Goal: Feedback & Contribution: Leave review/rating

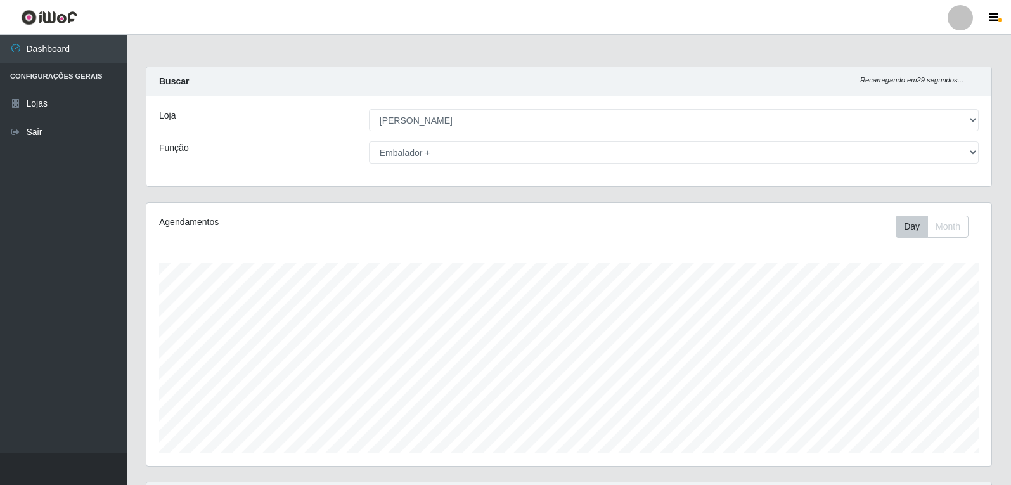
select select "523"
select select "70"
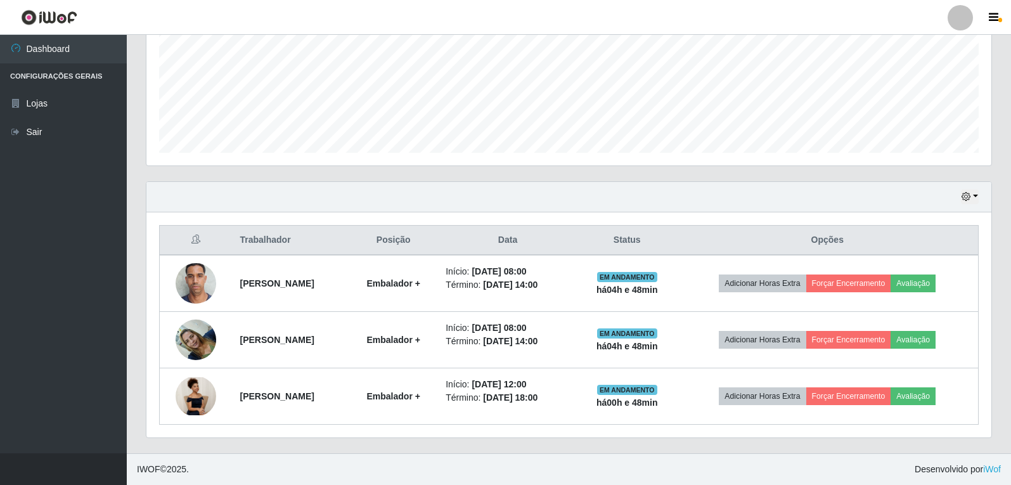
scroll to position [263, 845]
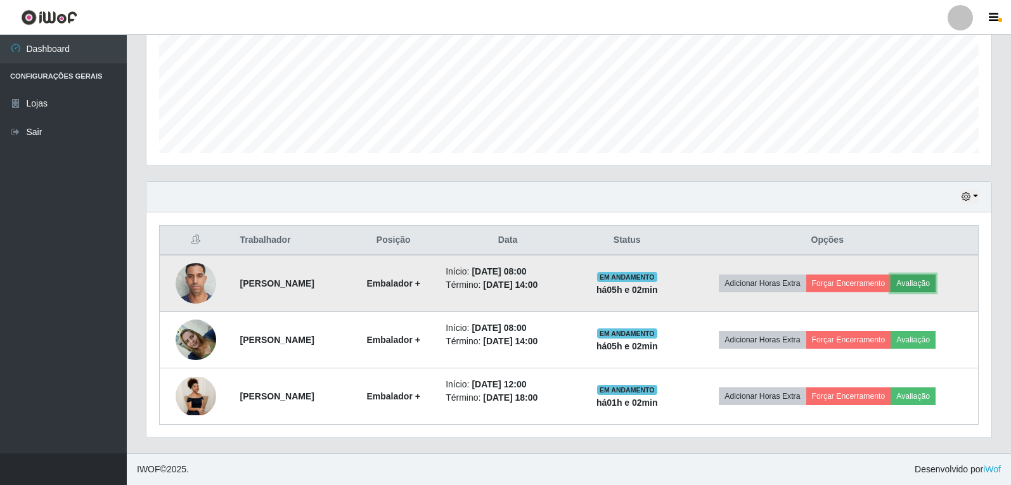
click at [936, 289] on button "Avaliação" at bounding box center [913, 284] width 45 height 18
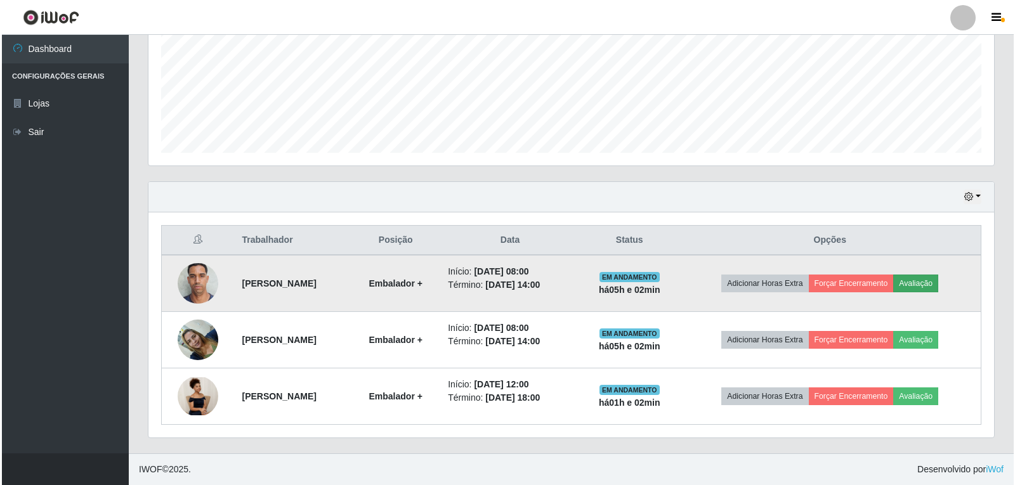
scroll to position [263, 839]
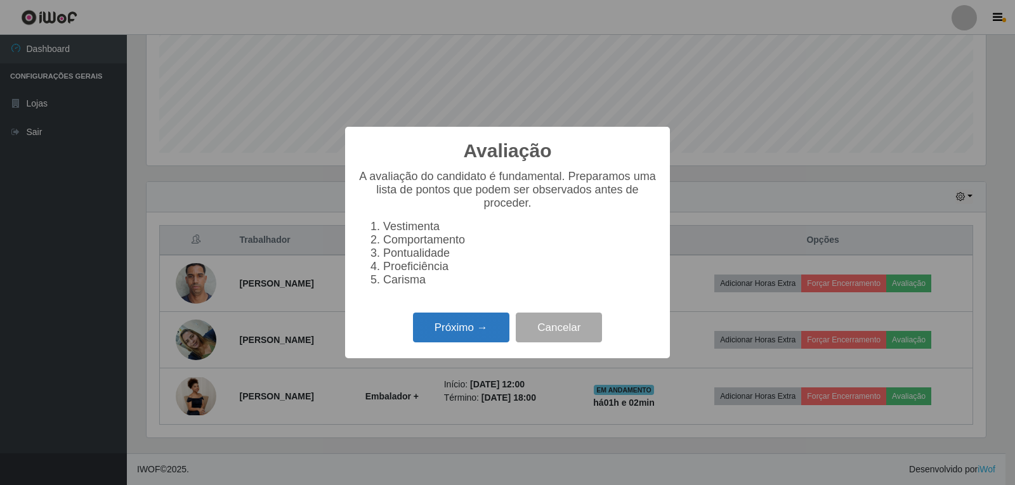
click at [448, 330] on button "Próximo →" at bounding box center [461, 328] width 96 height 30
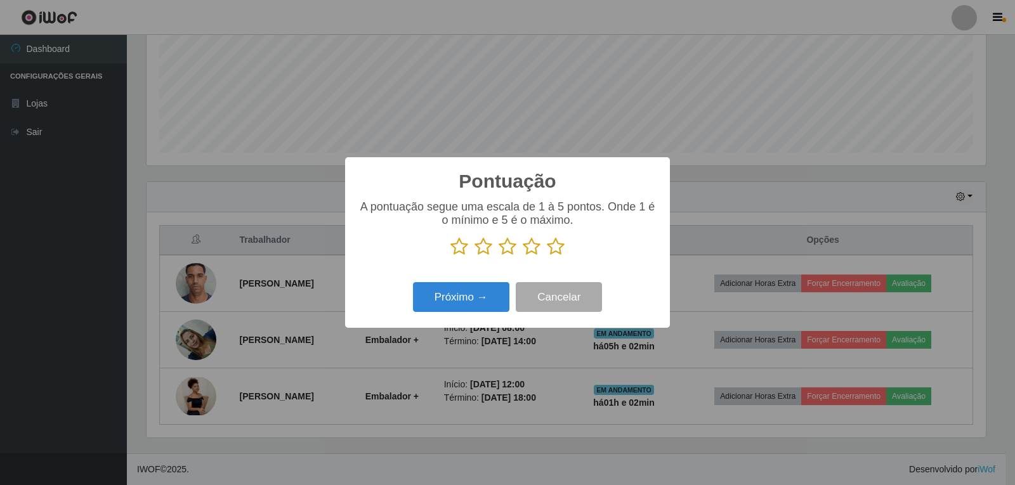
click at [554, 249] on icon at bounding box center [556, 246] width 18 height 19
click at [547, 256] on input "radio" at bounding box center [547, 256] width 0 height 0
click at [468, 298] on button "Próximo →" at bounding box center [461, 297] width 96 height 30
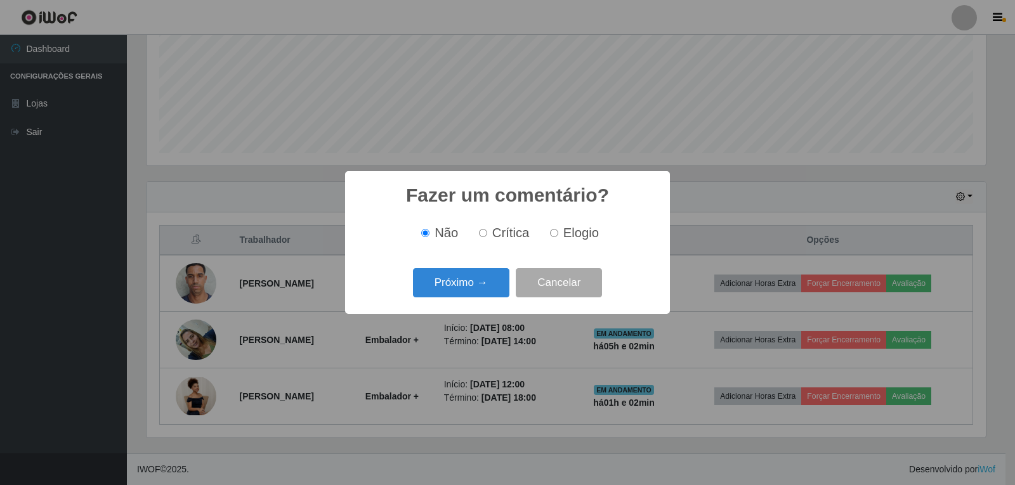
click at [553, 232] on input "Elogio" at bounding box center [554, 233] width 8 height 8
radio input "true"
click at [461, 283] on button "Próximo →" at bounding box center [461, 283] width 96 height 30
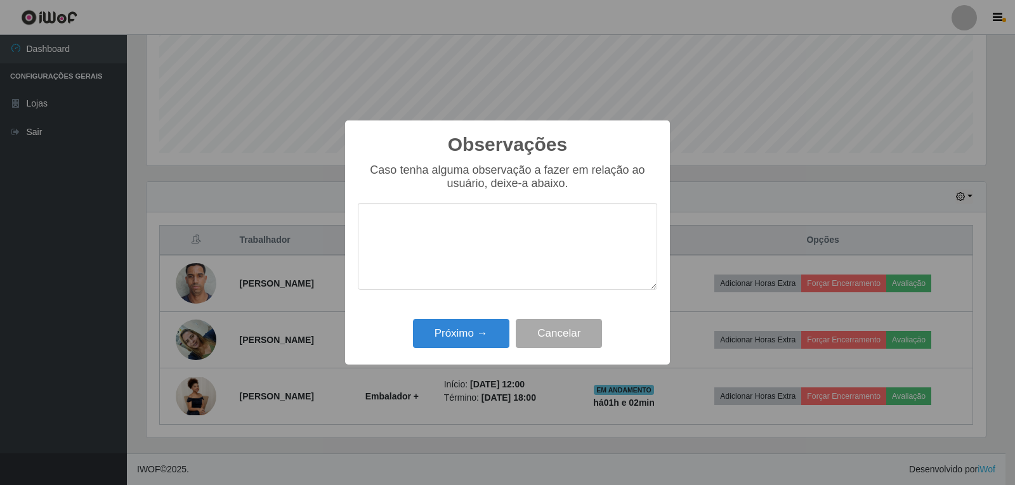
click at [431, 237] on textarea at bounding box center [507, 246] width 299 height 87
click at [476, 256] on textarea at bounding box center [507, 246] width 299 height 87
click at [551, 330] on button "Cancelar" at bounding box center [559, 334] width 86 height 30
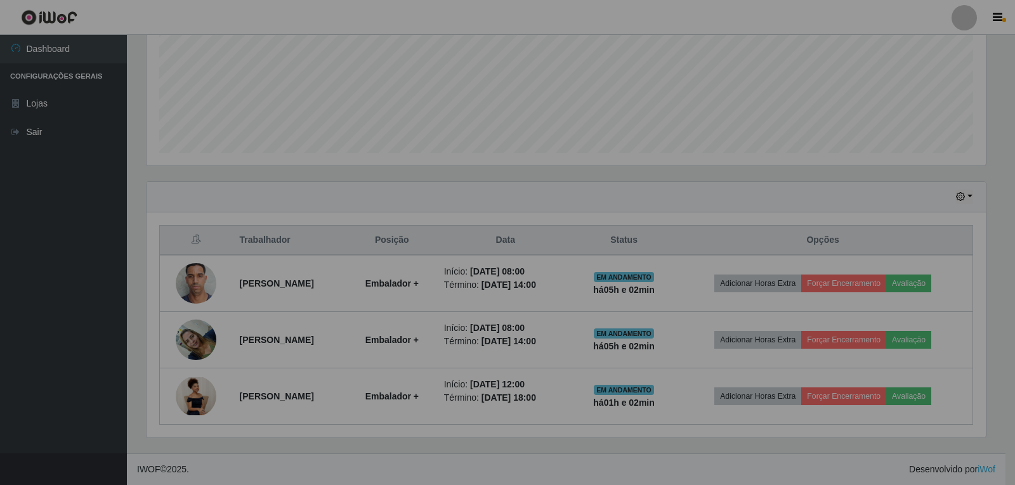
scroll to position [263, 845]
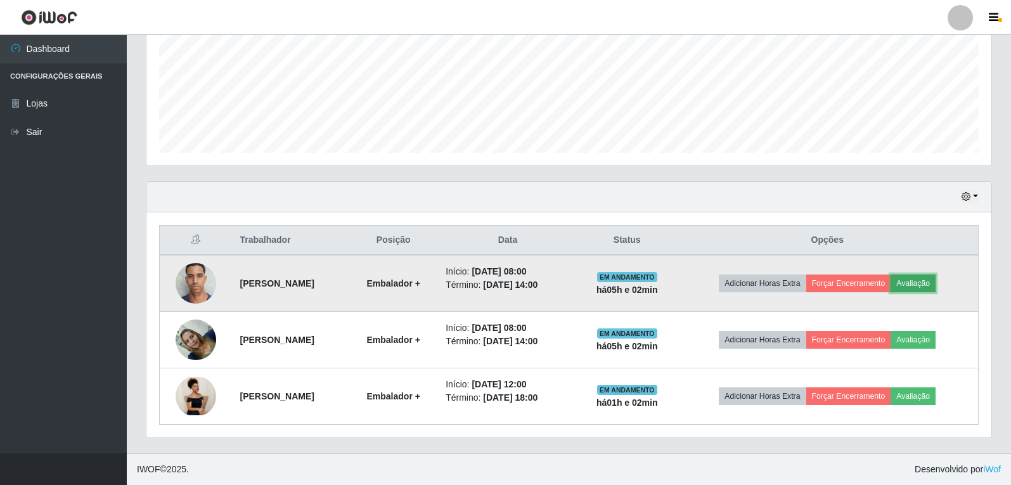
click at [936, 282] on button "Avaliação" at bounding box center [913, 284] width 45 height 18
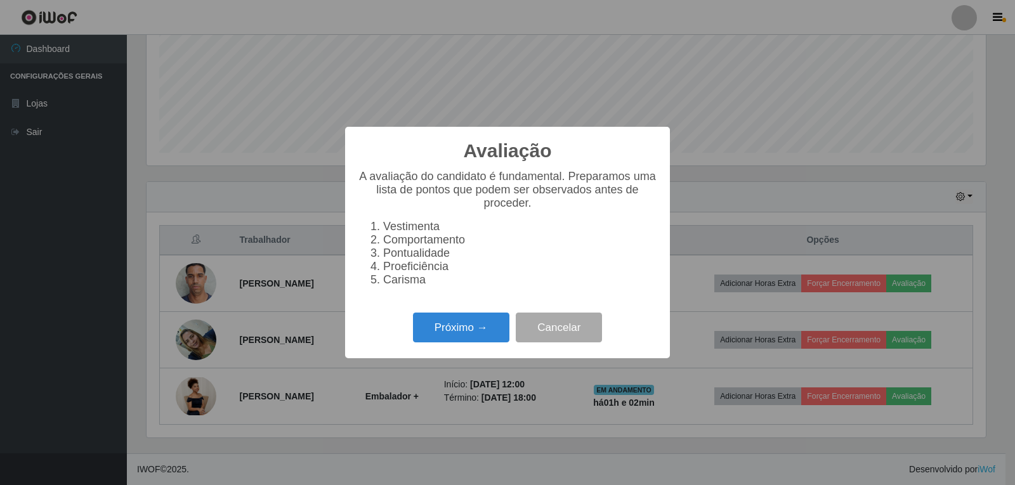
scroll to position [263, 839]
click at [487, 330] on button "Próximo →" at bounding box center [461, 328] width 96 height 30
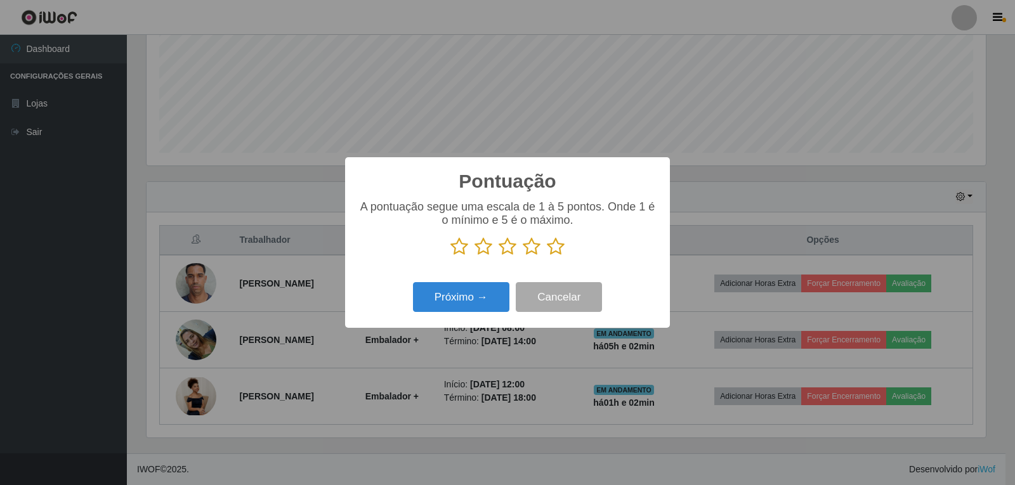
scroll to position [633870, 633294]
click at [530, 254] on icon at bounding box center [532, 246] width 18 height 19
click at [523, 256] on input "radio" at bounding box center [523, 256] width 0 height 0
click at [477, 304] on button "Próximo →" at bounding box center [461, 297] width 96 height 30
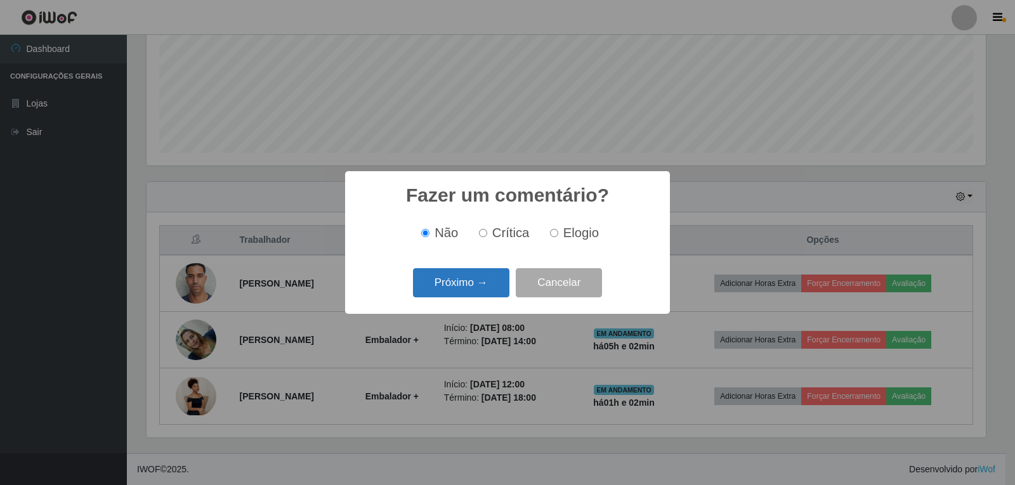
click at [463, 285] on button "Próximo →" at bounding box center [461, 283] width 96 height 30
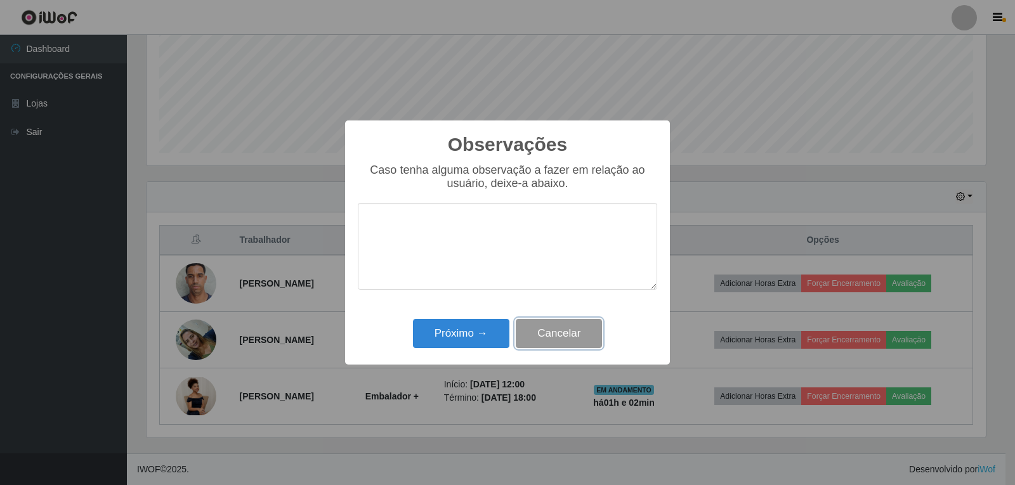
click at [554, 334] on button "Cancelar" at bounding box center [559, 334] width 86 height 30
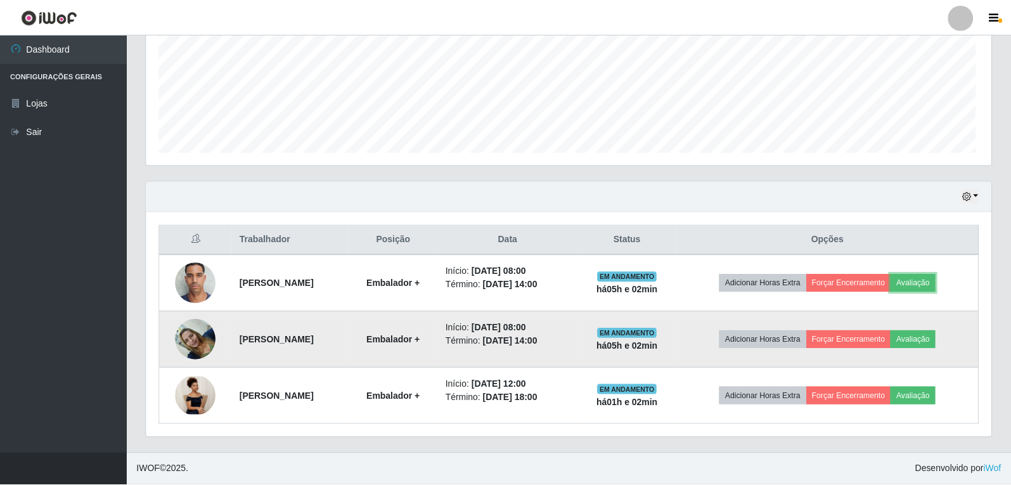
scroll to position [263, 845]
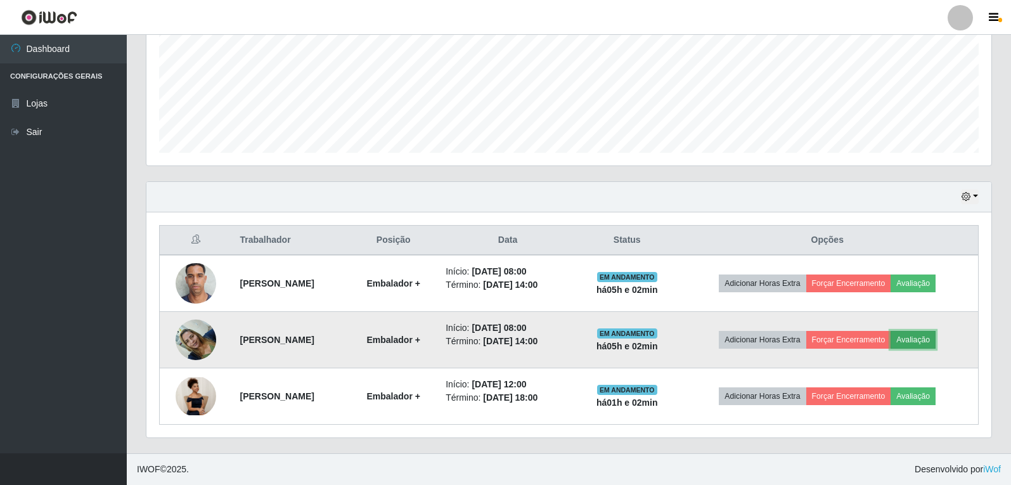
click at [936, 344] on button "Avaliação" at bounding box center [913, 340] width 45 height 18
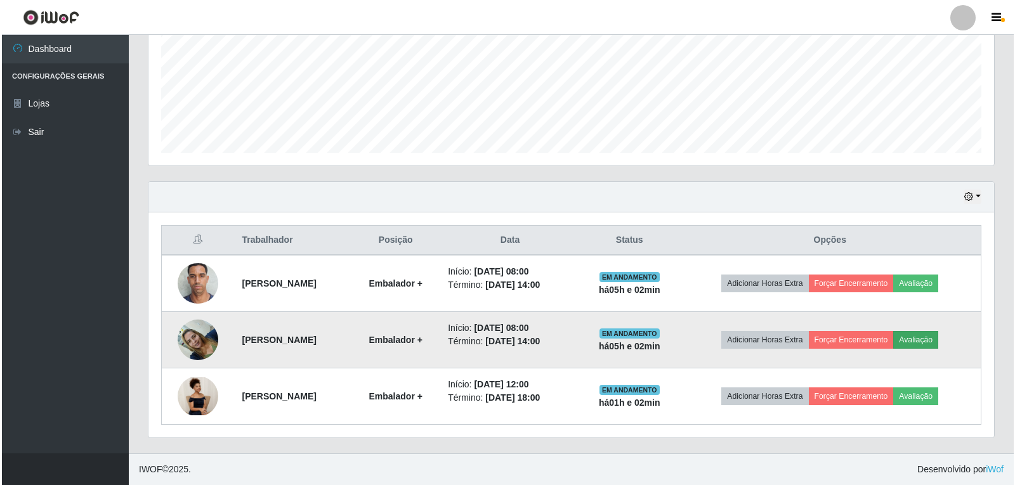
scroll to position [263, 839]
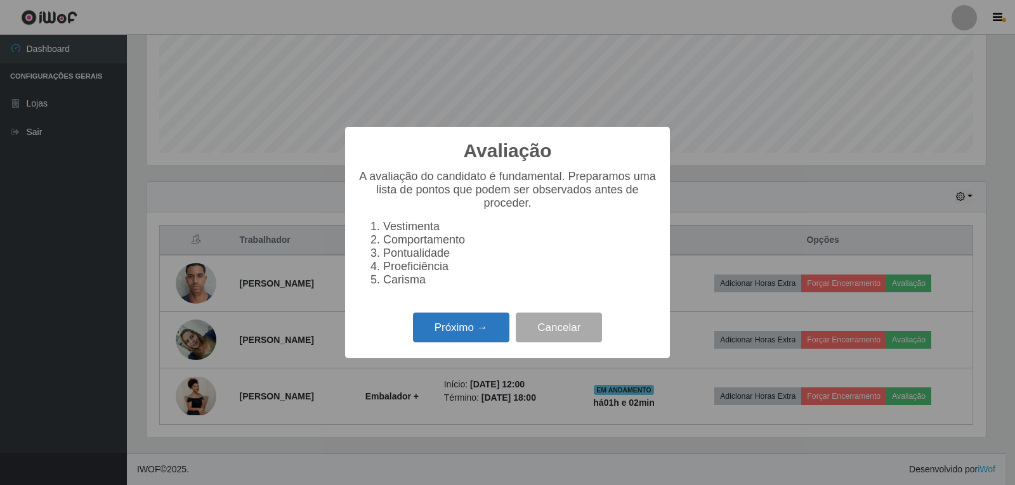
drag, startPoint x: 465, startPoint y: 329, endPoint x: 458, endPoint y: 331, distance: 7.8
click at [458, 331] on button "Próximo →" at bounding box center [461, 328] width 96 height 30
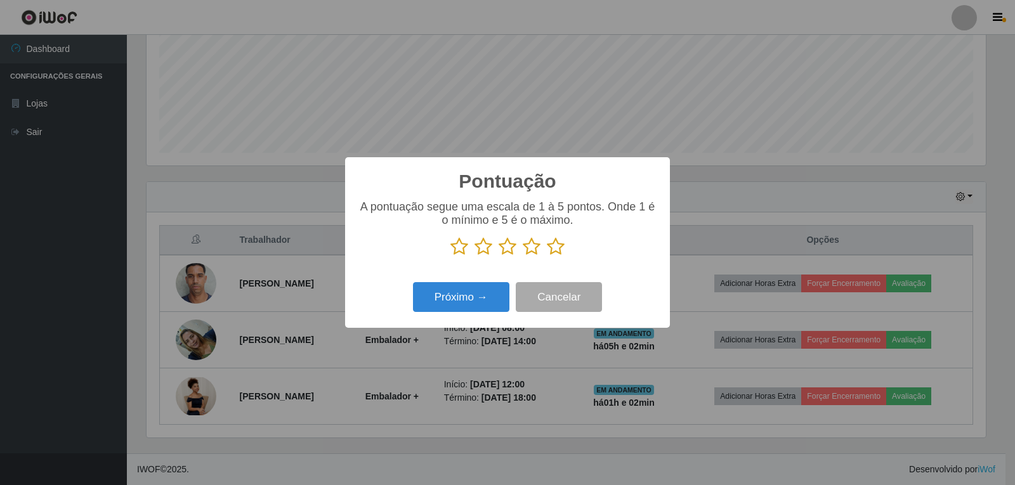
click at [554, 249] on icon at bounding box center [556, 246] width 18 height 19
click at [547, 256] on input "radio" at bounding box center [547, 256] width 0 height 0
click at [481, 301] on button "Próximo →" at bounding box center [461, 297] width 96 height 30
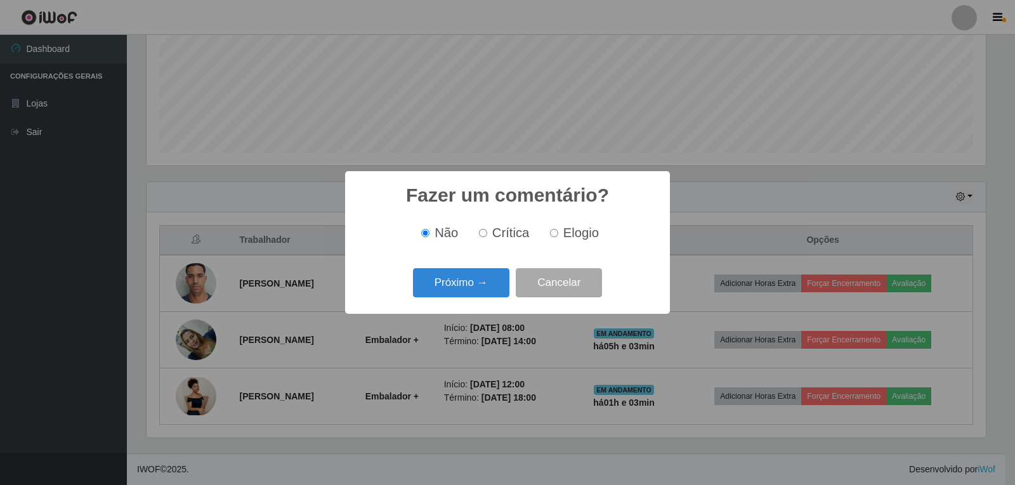
click at [552, 233] on input "Elogio" at bounding box center [554, 233] width 8 height 8
radio input "true"
click at [467, 279] on button "Próximo →" at bounding box center [461, 283] width 96 height 30
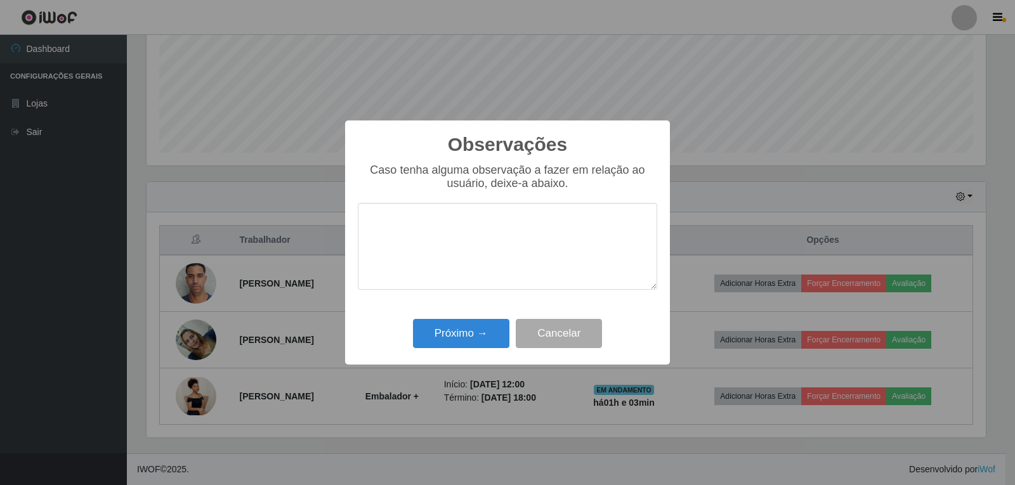
click at [543, 273] on textarea at bounding box center [507, 246] width 299 height 87
type textarea "PROATIVA"
click at [475, 334] on button "Próximo →" at bounding box center [461, 334] width 96 height 30
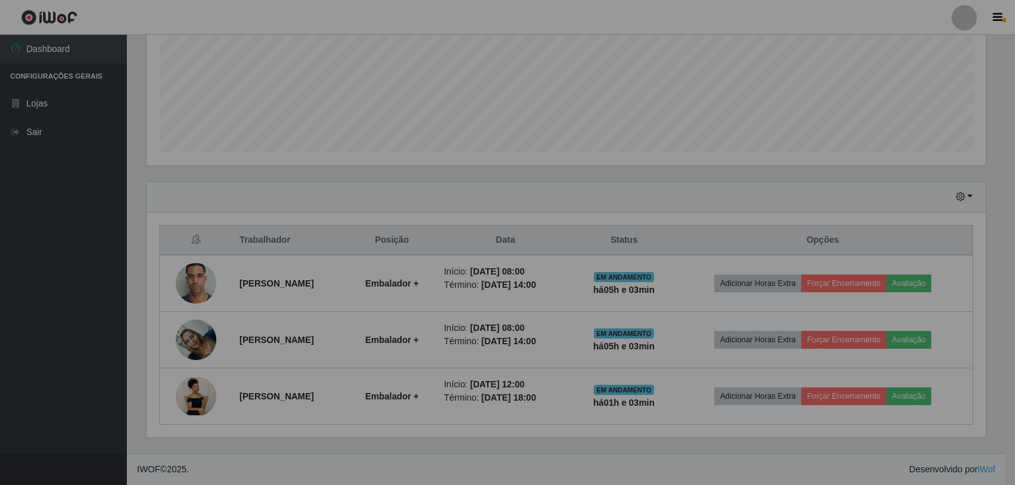
scroll to position [263, 845]
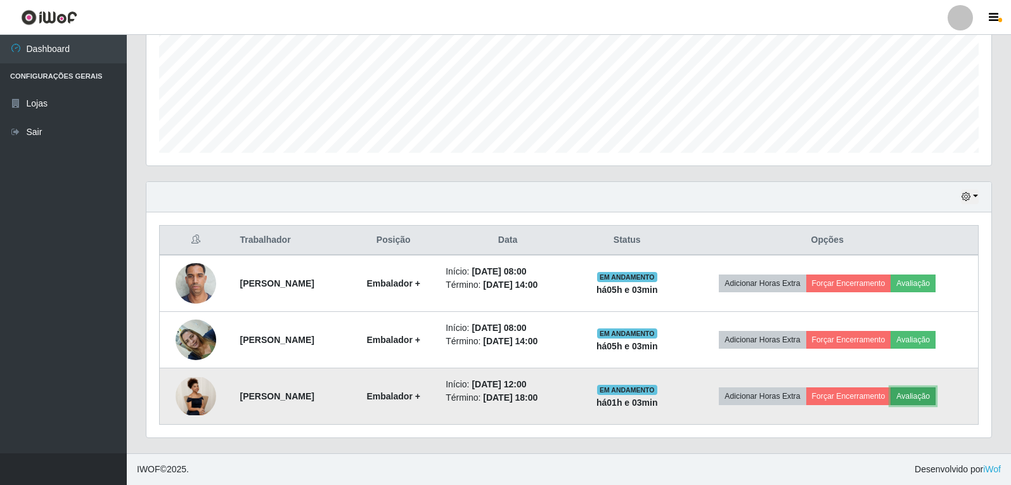
click at [935, 395] on button "Avaliação" at bounding box center [913, 396] width 45 height 18
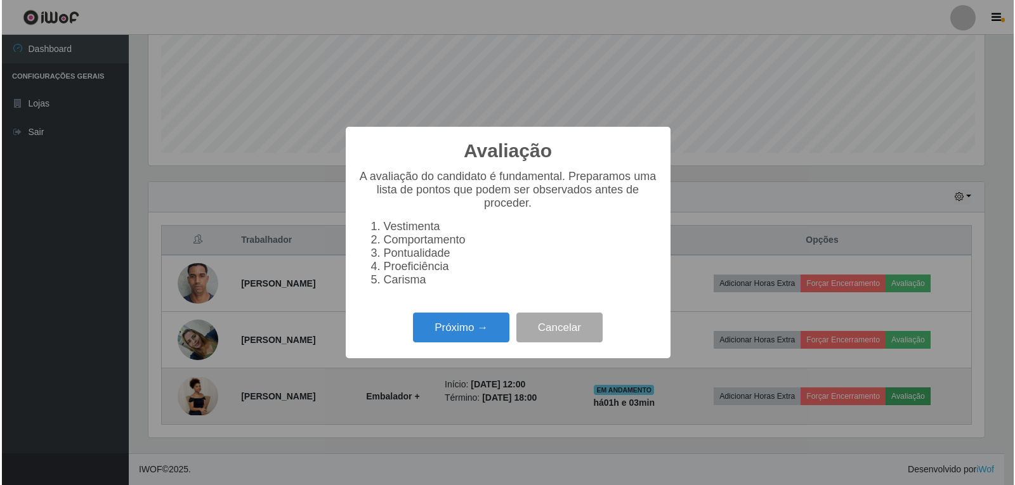
scroll to position [263, 839]
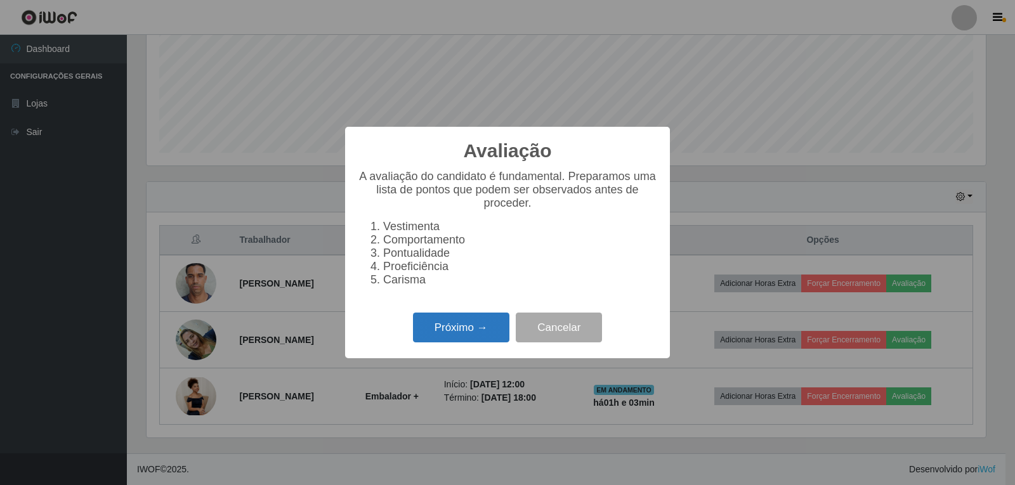
click at [453, 341] on button "Próximo →" at bounding box center [461, 328] width 96 height 30
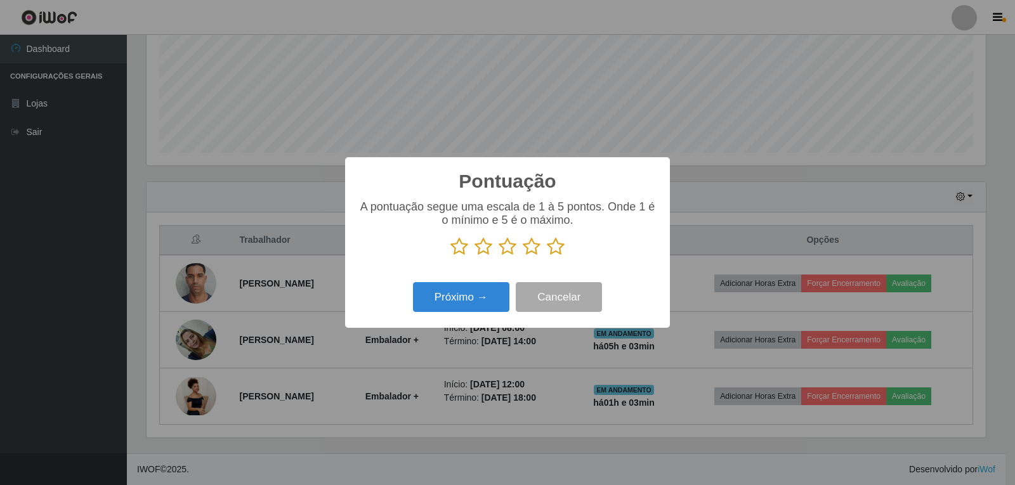
click at [556, 252] on icon at bounding box center [556, 246] width 18 height 19
click at [547, 256] on input "radio" at bounding box center [547, 256] width 0 height 0
click at [432, 300] on button "Próximo →" at bounding box center [461, 297] width 96 height 30
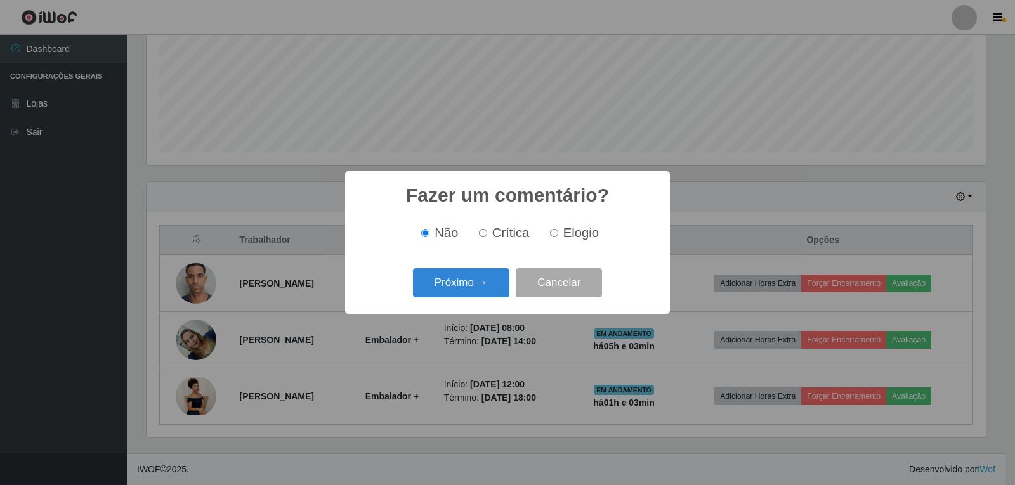
click at [554, 235] on input "Elogio" at bounding box center [554, 233] width 8 height 8
radio input "true"
click at [452, 275] on button "Próximo →" at bounding box center [461, 283] width 96 height 30
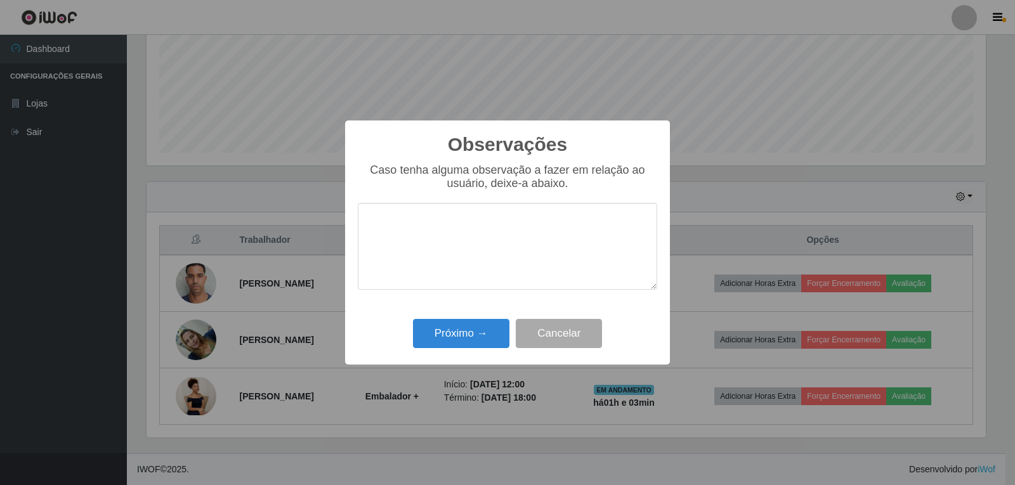
click at [426, 255] on textarea at bounding box center [507, 246] width 299 height 87
type textarea "B"
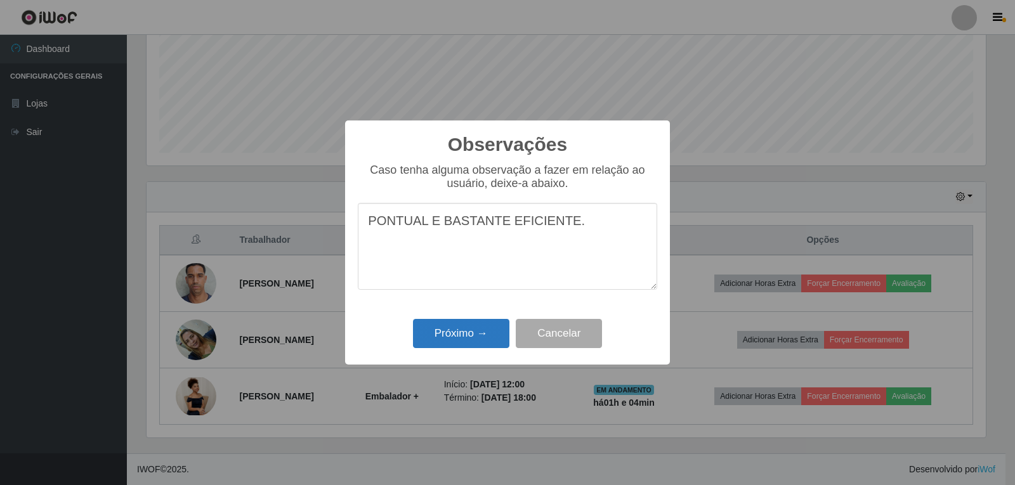
type textarea "PONTUAL E BASTANTE EFICIENTE."
click at [474, 338] on button "Próximo →" at bounding box center [461, 334] width 96 height 30
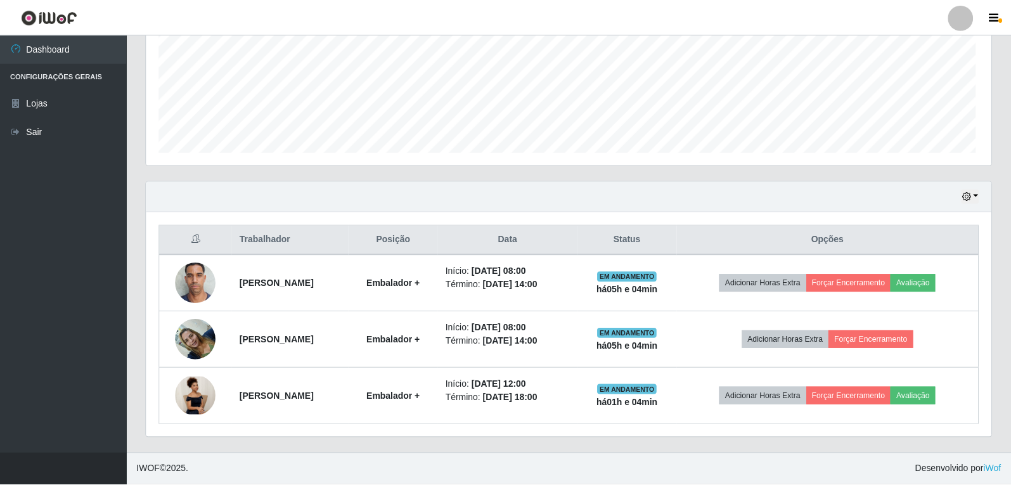
scroll to position [263, 845]
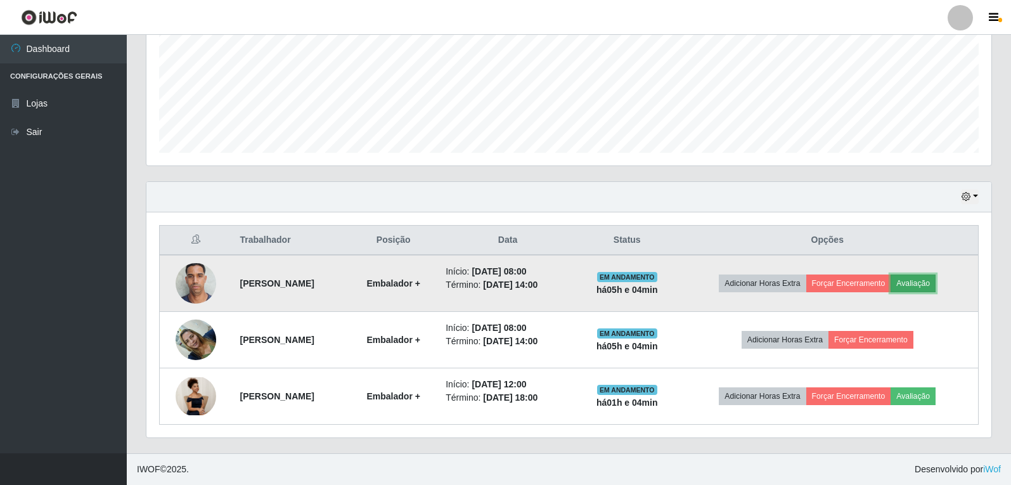
click at [936, 284] on button "Avaliação" at bounding box center [913, 284] width 45 height 18
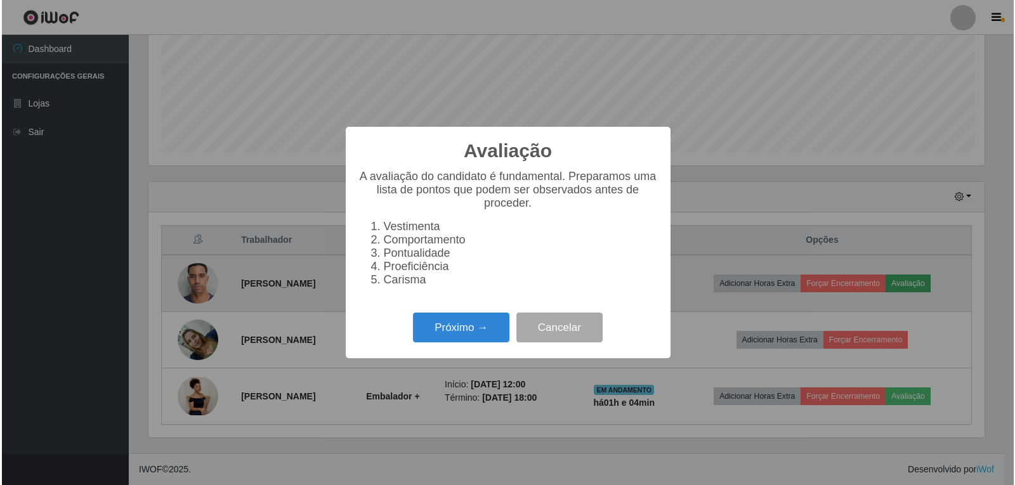
scroll to position [263, 839]
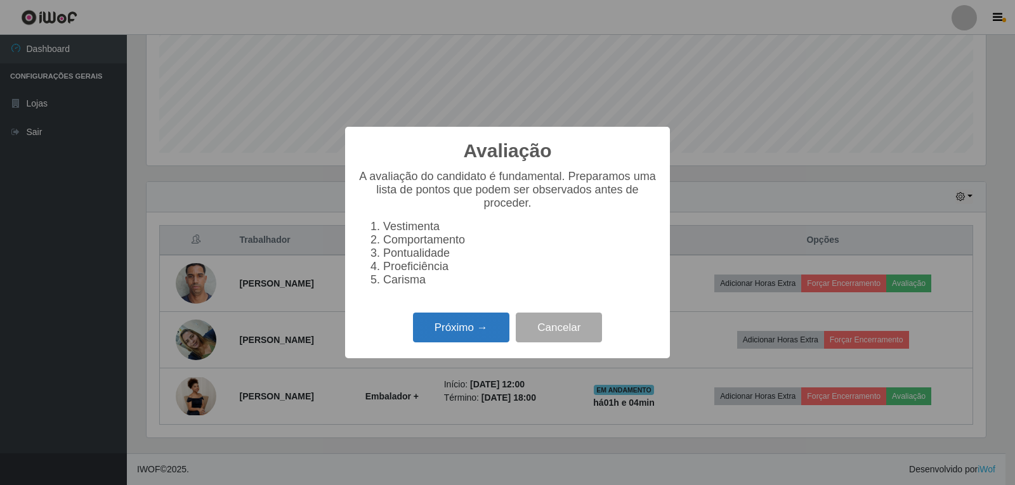
click at [460, 325] on button "Próximo →" at bounding box center [461, 328] width 96 height 30
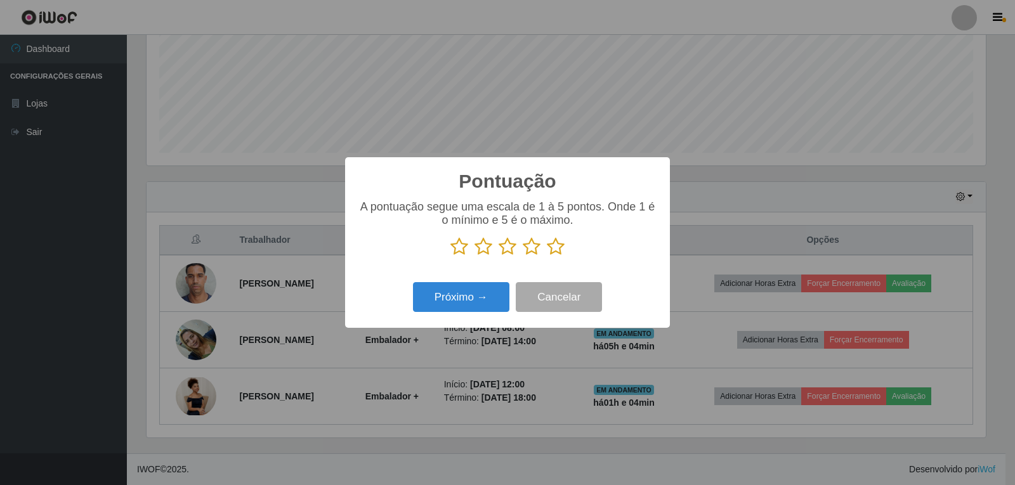
click at [537, 249] on icon at bounding box center [532, 246] width 18 height 19
click at [523, 256] on input "radio" at bounding box center [523, 256] width 0 height 0
click at [469, 292] on button "Próximo →" at bounding box center [461, 297] width 96 height 30
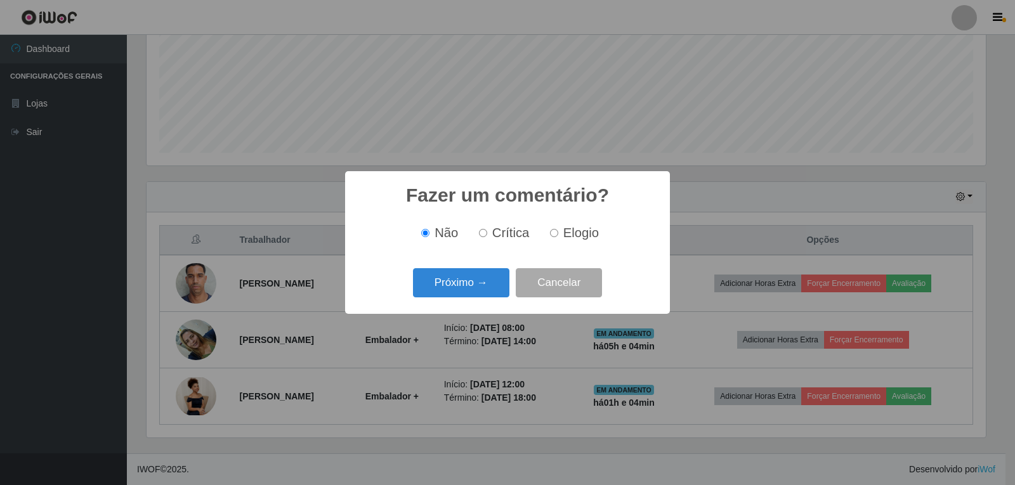
click at [555, 235] on input "Elogio" at bounding box center [554, 233] width 8 height 8
radio input "true"
click at [431, 284] on button "Próximo →" at bounding box center [461, 283] width 96 height 30
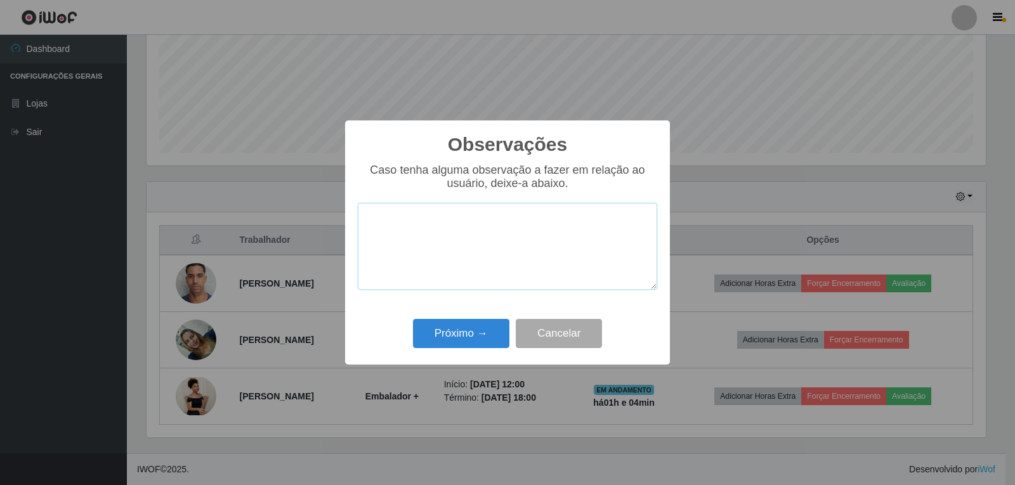
click at [441, 231] on textarea at bounding box center [507, 246] width 299 height 87
type textarea "PONTUAL"
click at [469, 337] on button "Próximo →" at bounding box center [461, 334] width 96 height 30
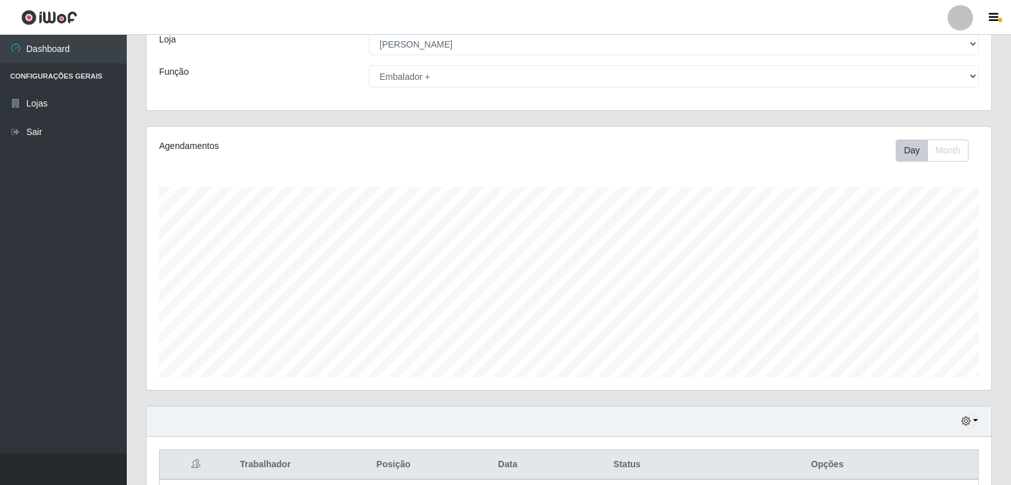
scroll to position [0, 0]
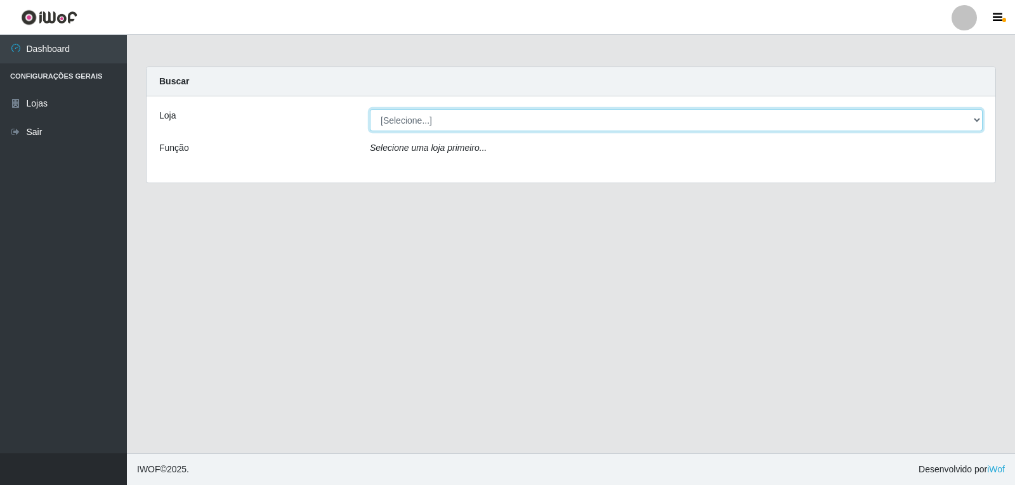
click at [523, 112] on select "[Selecione...] Queiroz Atacadão - João Câmara" at bounding box center [676, 120] width 613 height 22
select select "523"
click at [370, 109] on select "[Selecione...] Queiroz Atacadão - João Câmara" at bounding box center [676, 120] width 613 height 22
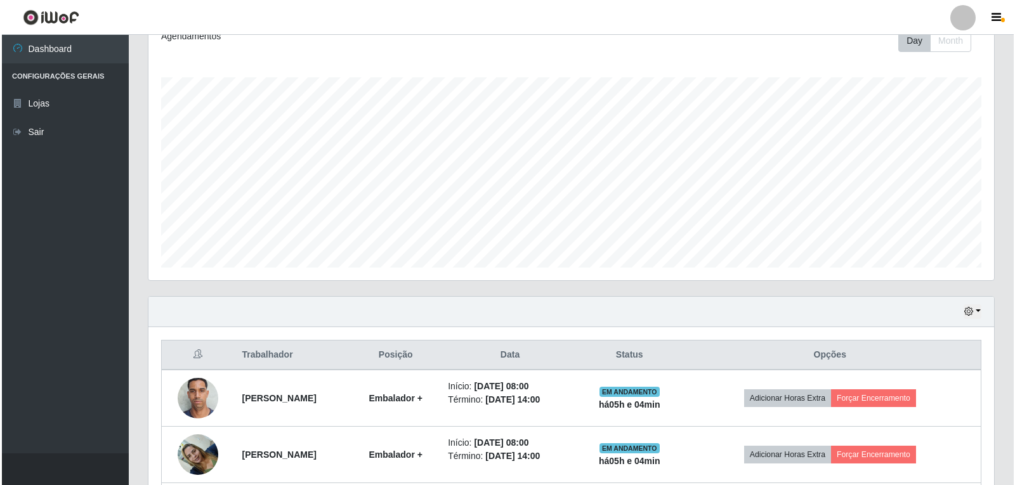
scroll to position [357, 0]
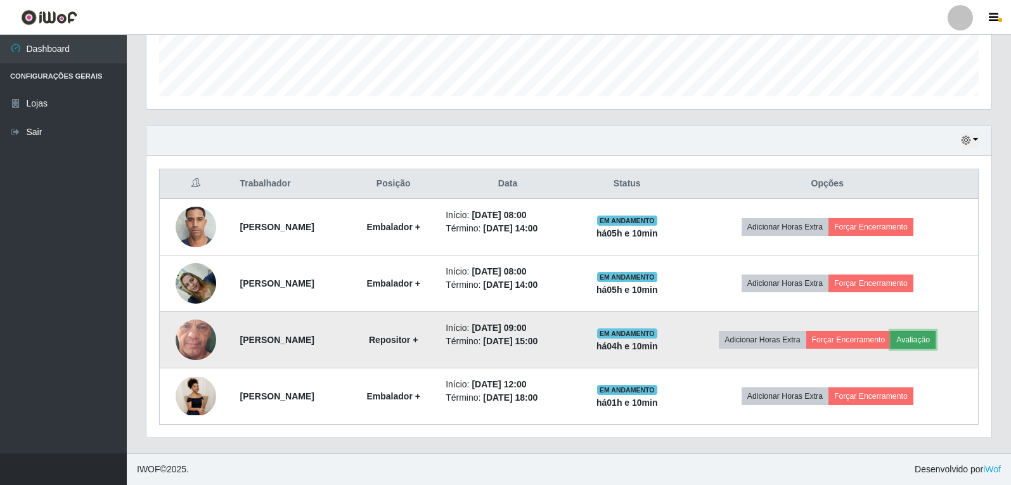
click at [932, 337] on button "Avaliação" at bounding box center [913, 340] width 45 height 18
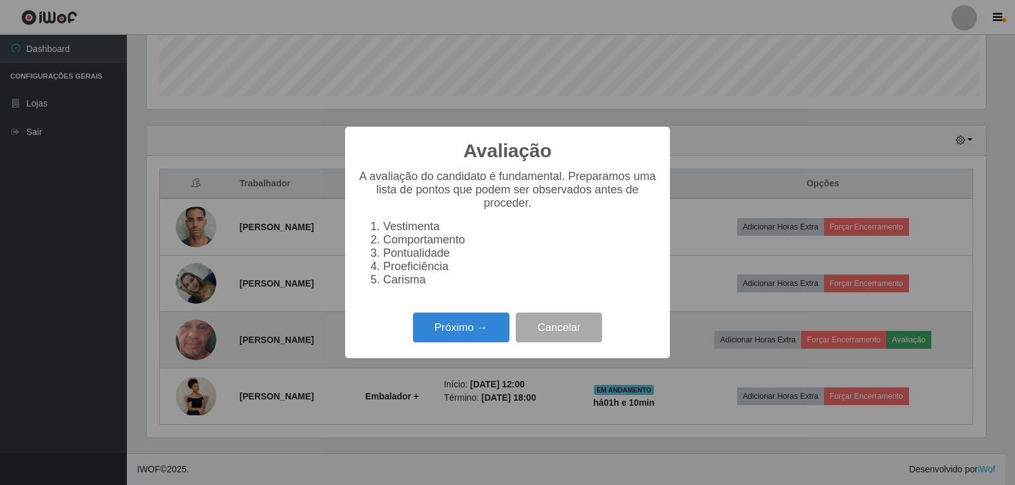
scroll to position [263, 839]
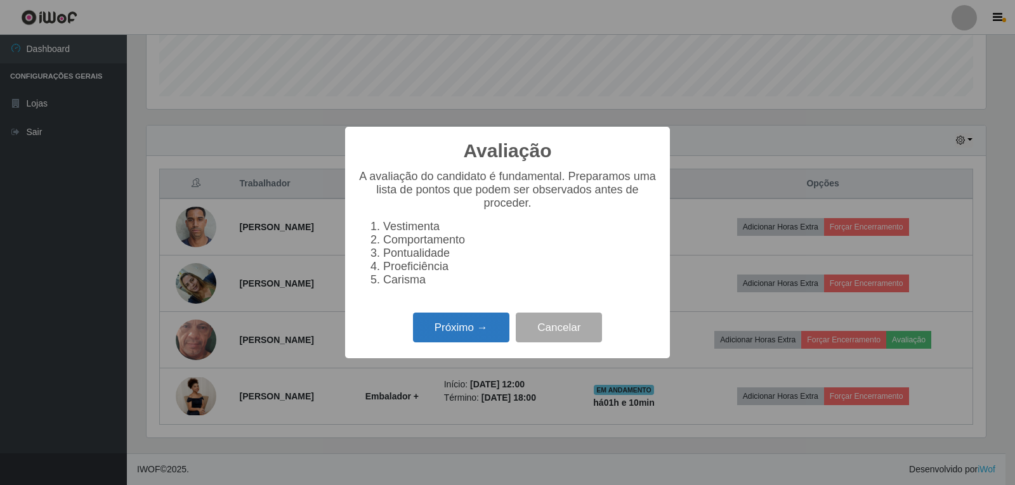
click at [438, 334] on button "Próximo →" at bounding box center [461, 328] width 96 height 30
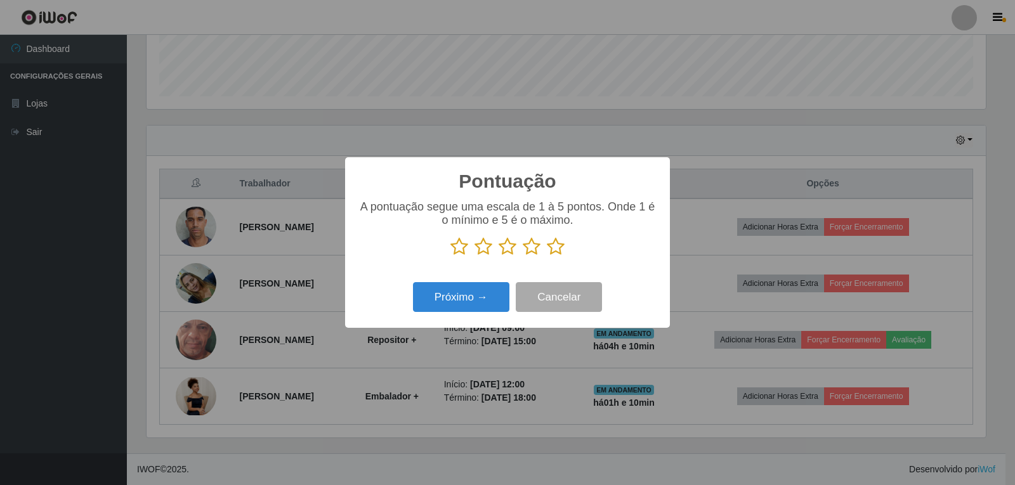
scroll to position [633870, 633294]
click at [536, 247] on icon at bounding box center [532, 246] width 18 height 19
click at [523, 256] on input "radio" at bounding box center [523, 256] width 0 height 0
click at [496, 297] on button "Próximo →" at bounding box center [461, 297] width 96 height 30
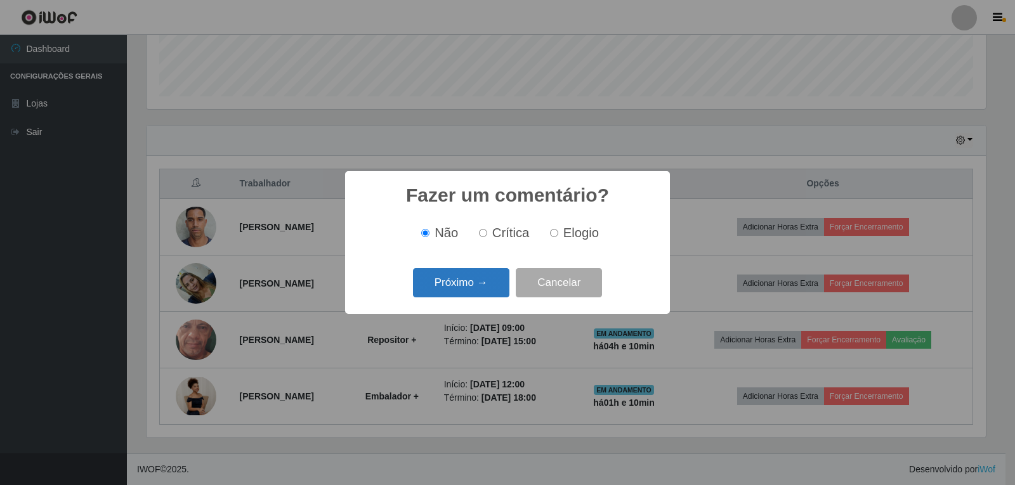
click at [474, 278] on button "Próximo →" at bounding box center [461, 283] width 96 height 30
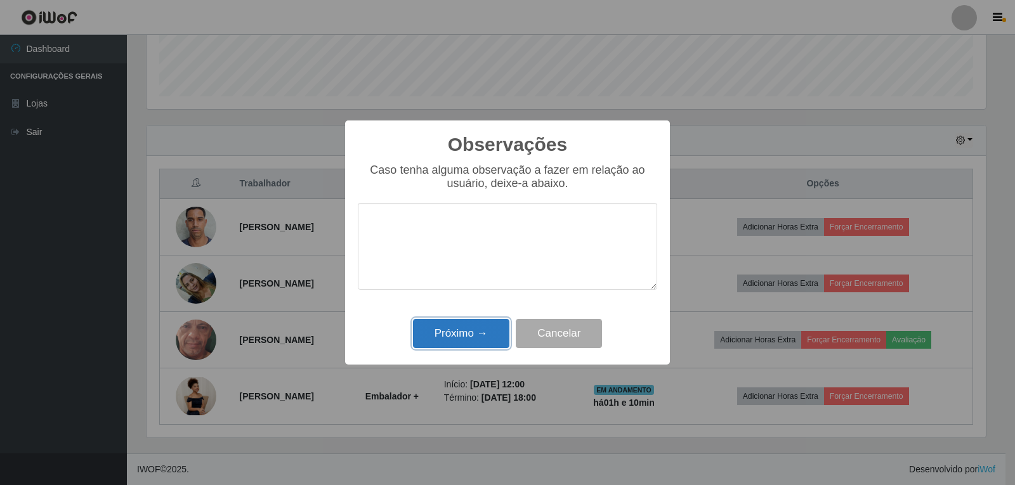
click at [430, 335] on button "Próximo →" at bounding box center [461, 334] width 96 height 30
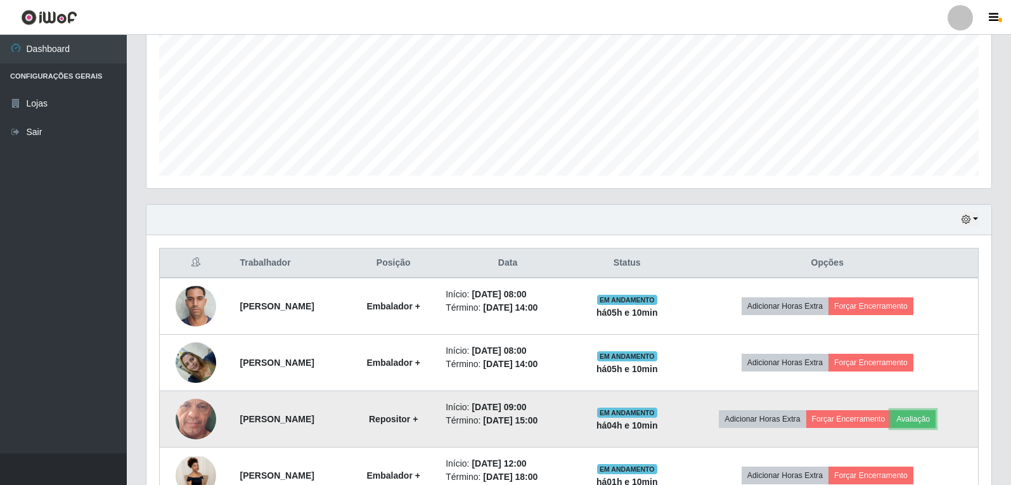
scroll to position [357, 0]
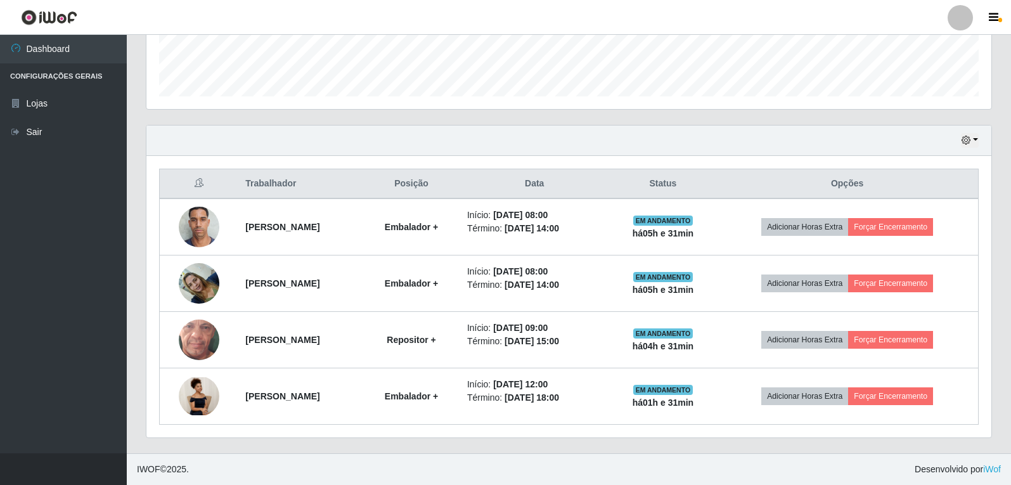
click at [614, 441] on div "Hoje 1 dia 3 dias 1 Semana Não encerrados Trabalhador Posição Data Status Opçõe…" at bounding box center [569, 289] width 866 height 328
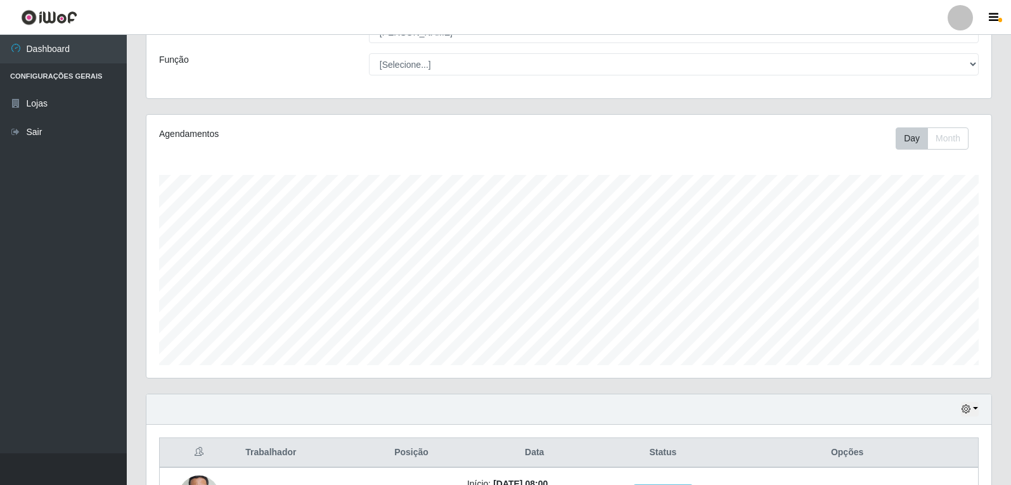
scroll to position [0, 0]
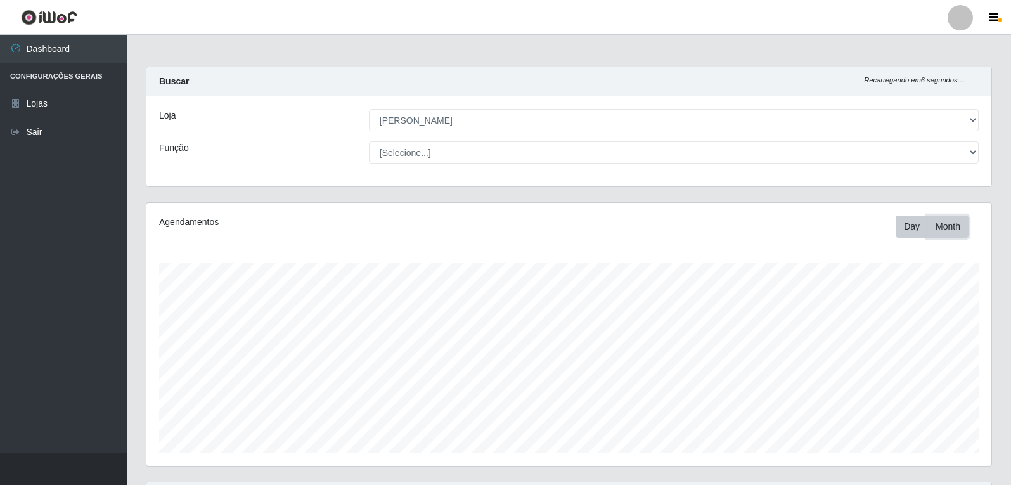
click at [951, 227] on button "Month" at bounding box center [948, 227] width 41 height 22
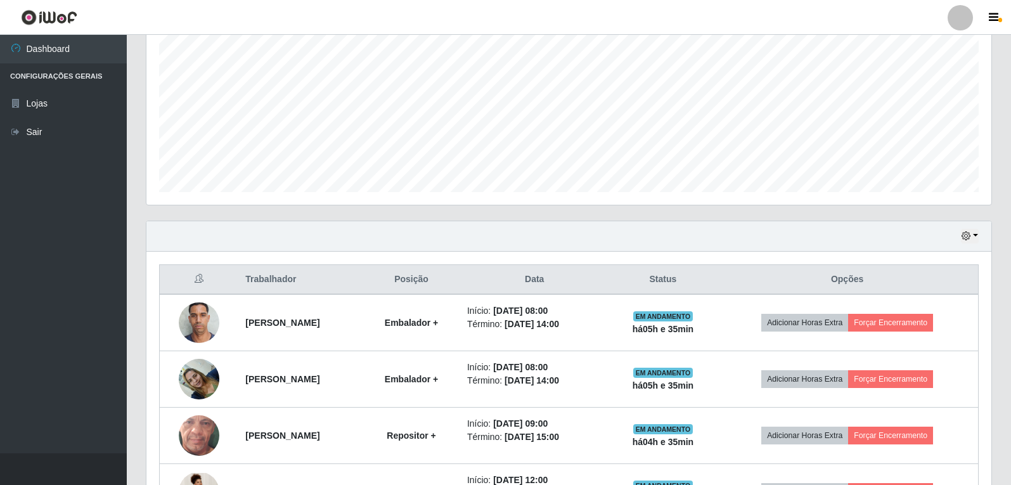
scroll to position [190, 0]
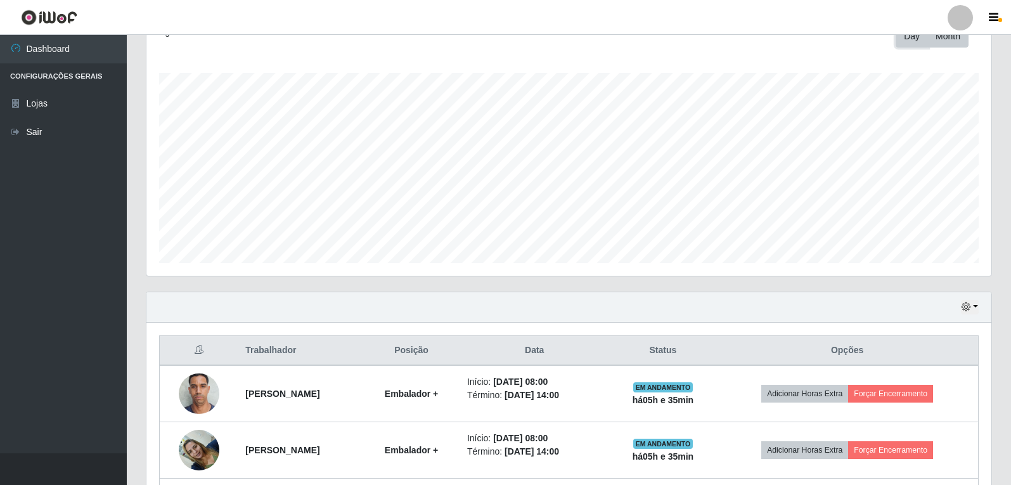
click at [921, 41] on button "Day" at bounding box center [912, 36] width 32 height 22
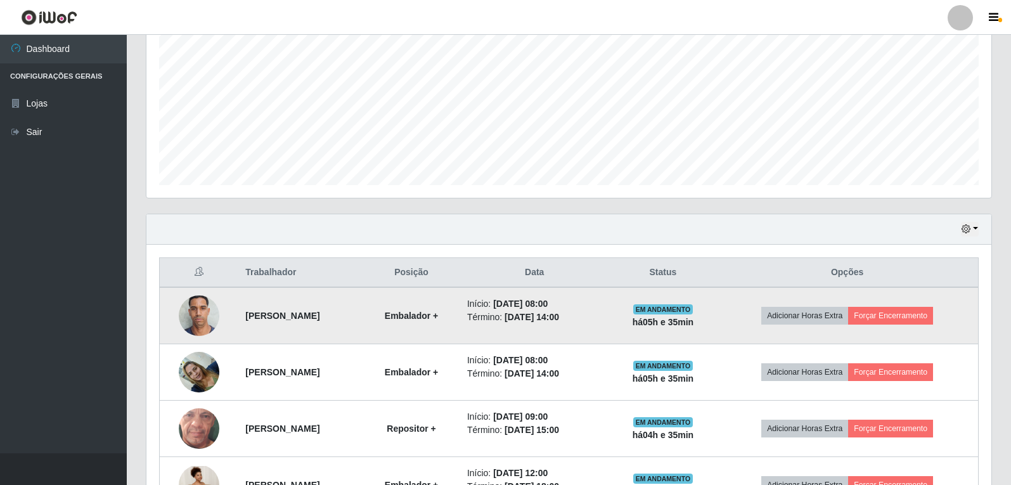
scroll to position [357, 0]
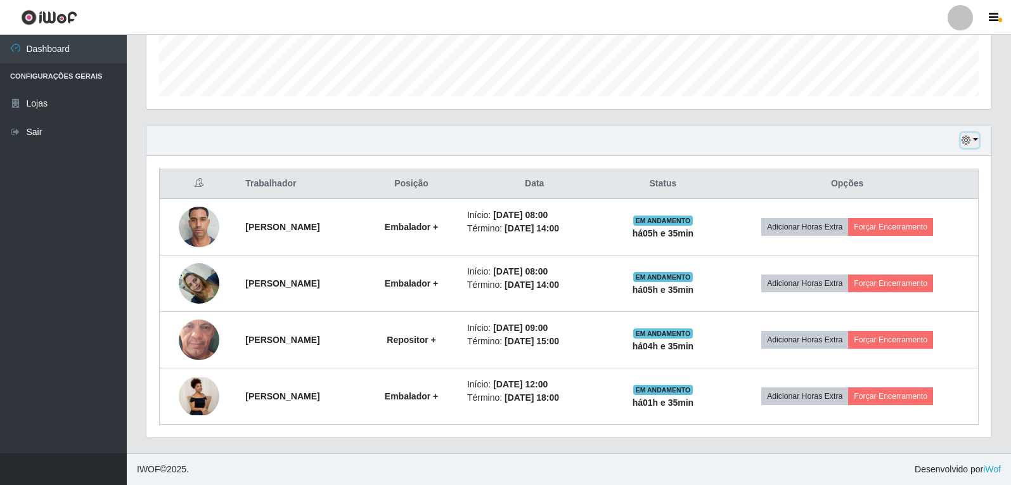
click at [968, 142] on icon "button" at bounding box center [966, 140] width 9 height 9
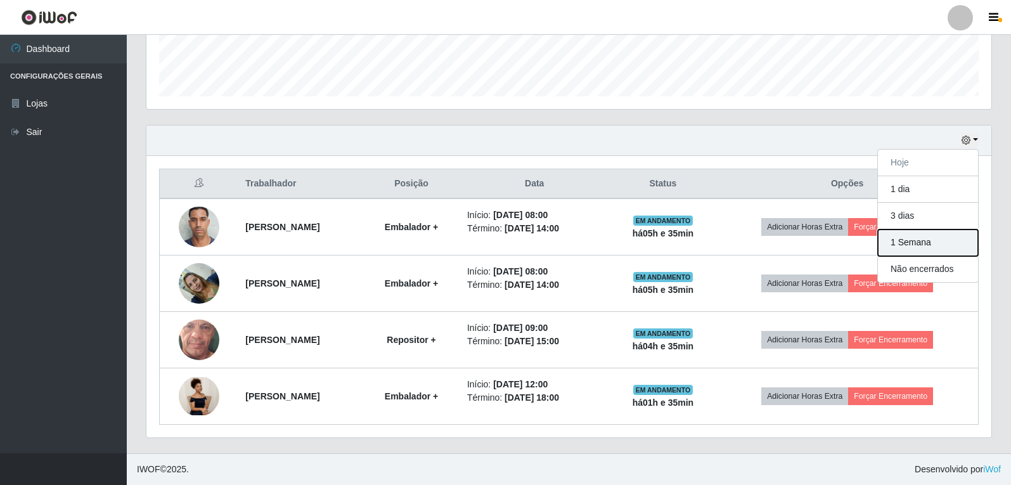
click at [917, 248] on button "1 Semana" at bounding box center [928, 243] width 100 height 27
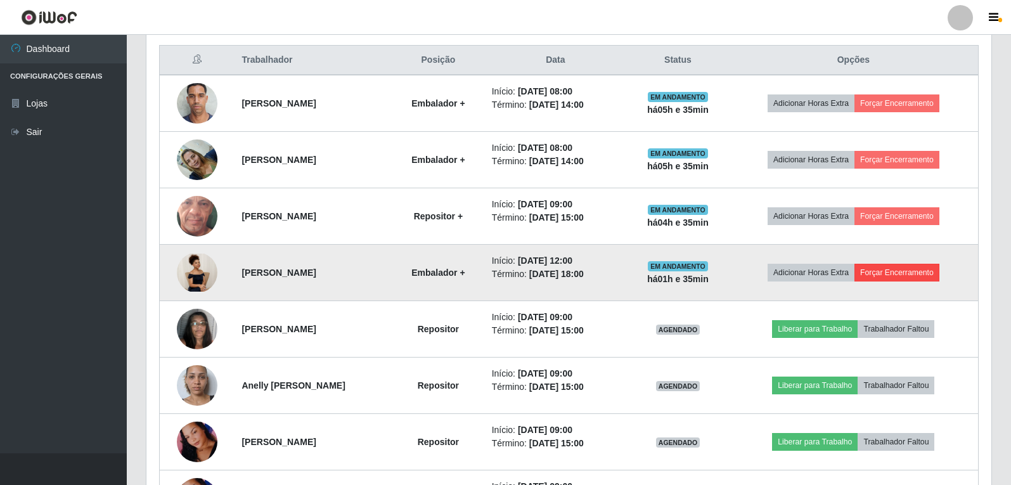
scroll to position [484, 0]
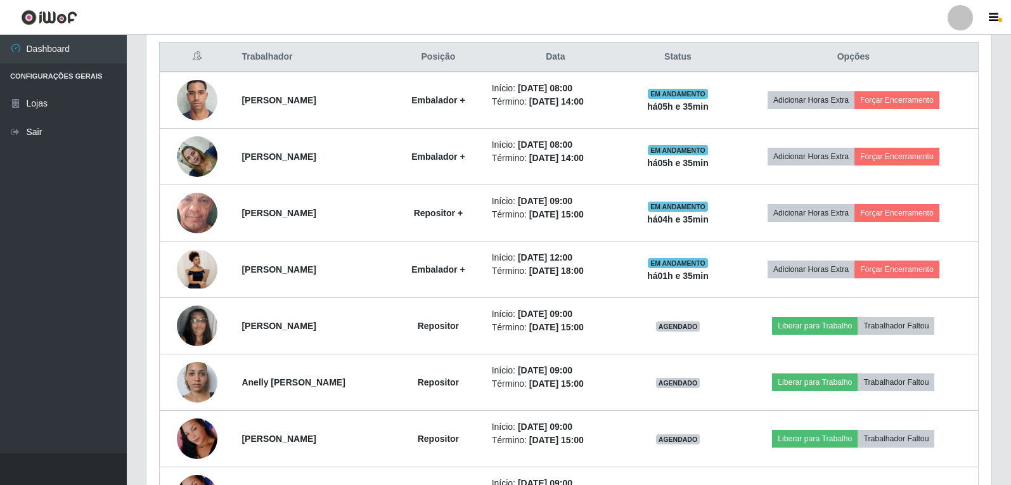
click at [928, 43] on th "Opções" at bounding box center [854, 57] width 250 height 30
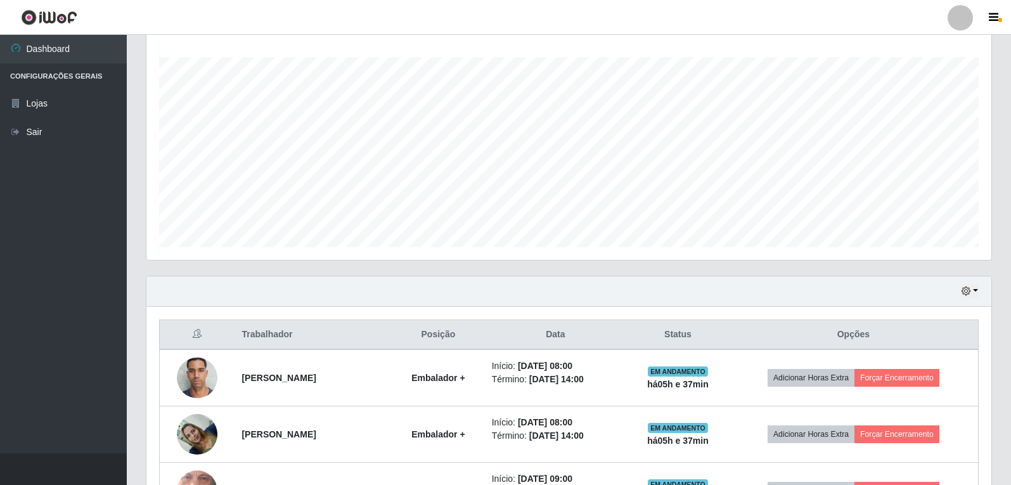
scroll to position [211, 0]
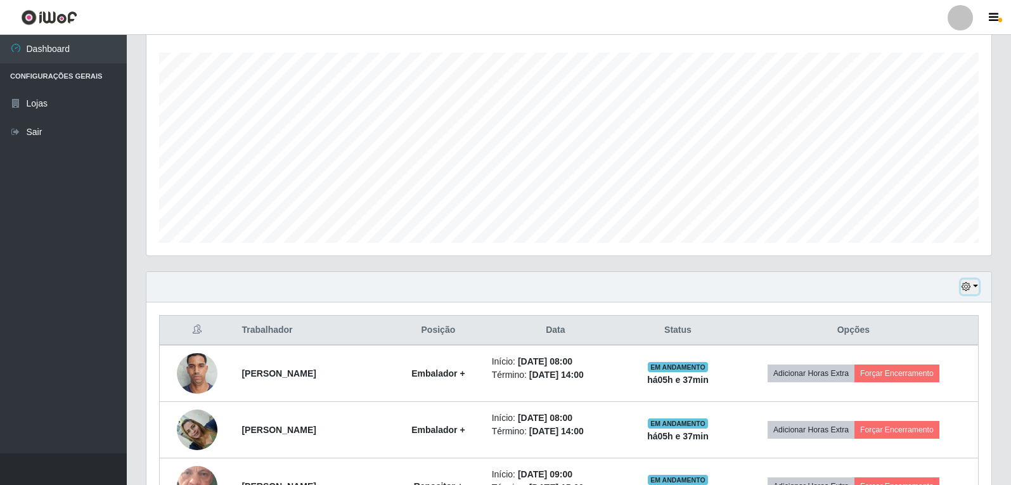
click at [967, 285] on icon "button" at bounding box center [966, 286] width 9 height 9
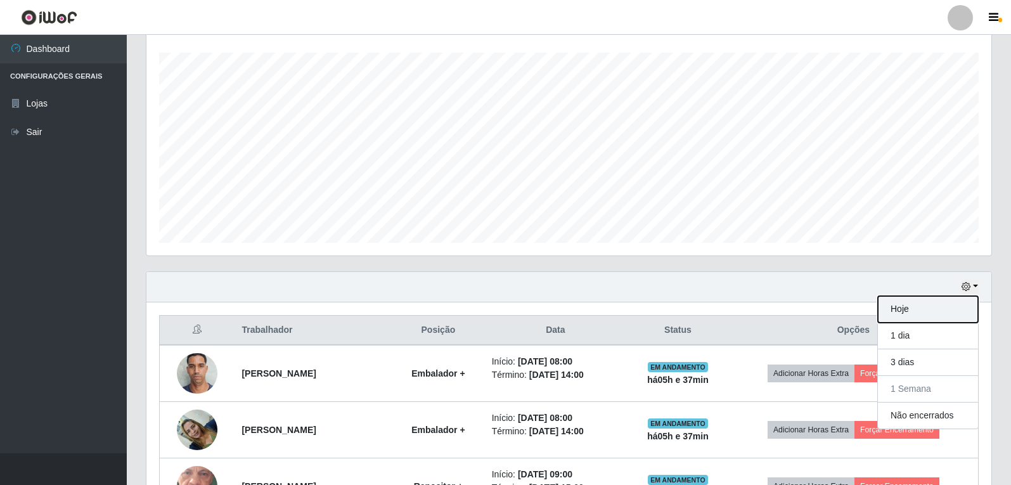
click at [909, 311] on button "Hoje" at bounding box center [928, 309] width 100 height 27
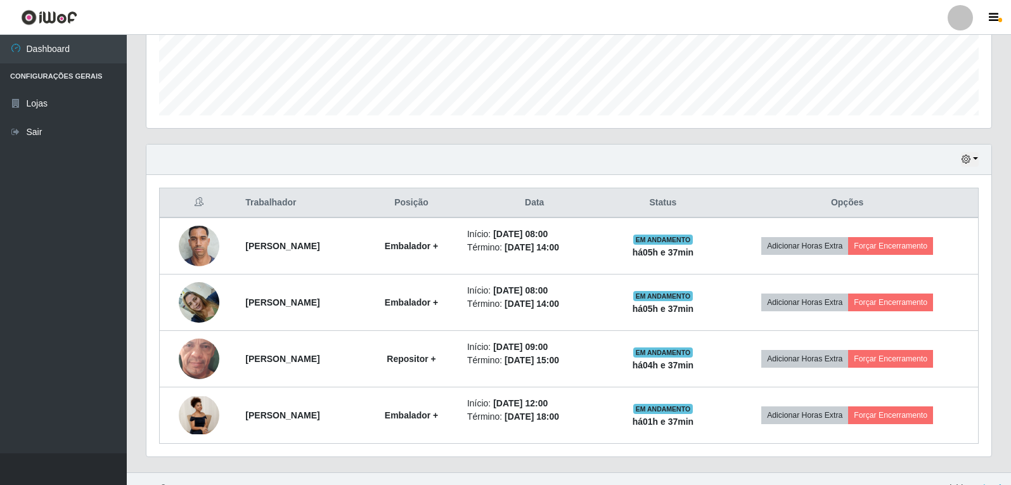
scroll to position [357, 0]
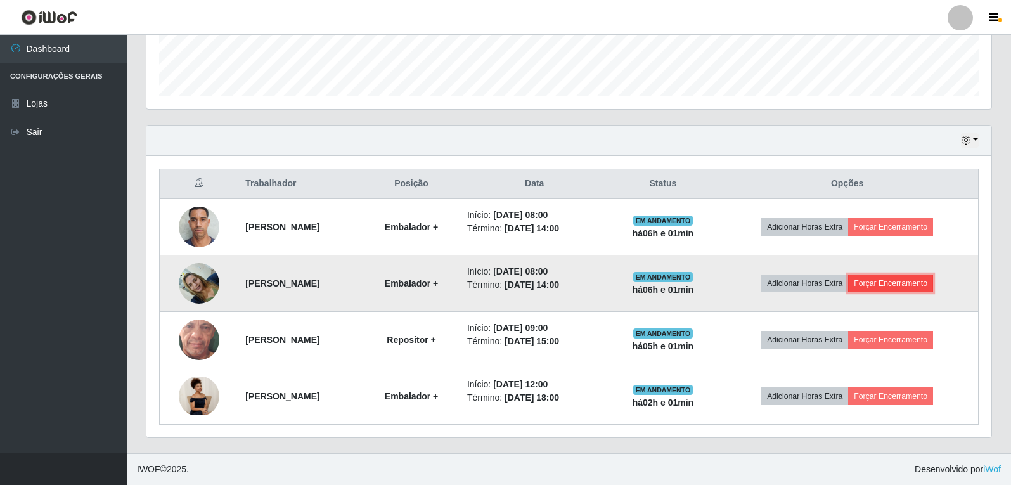
click at [928, 283] on button "Forçar Encerramento" at bounding box center [890, 284] width 85 height 18
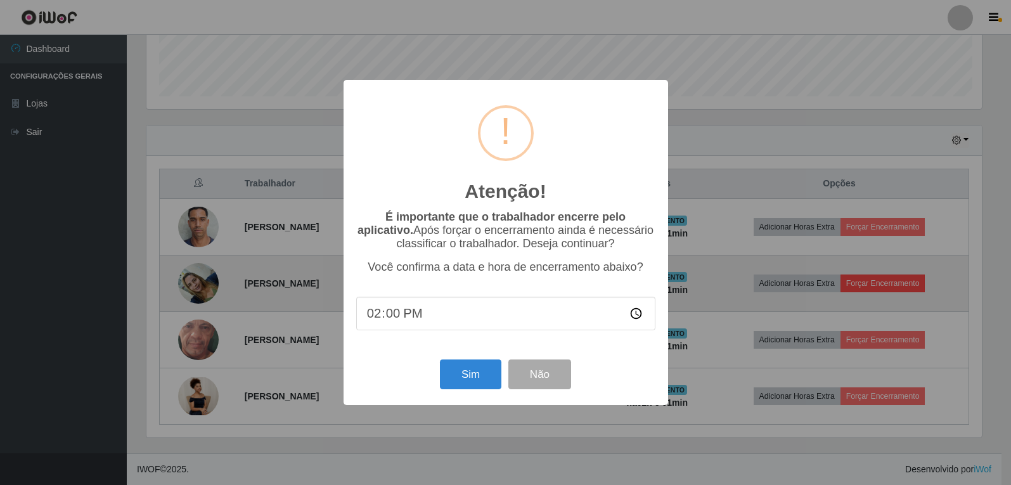
scroll to position [263, 839]
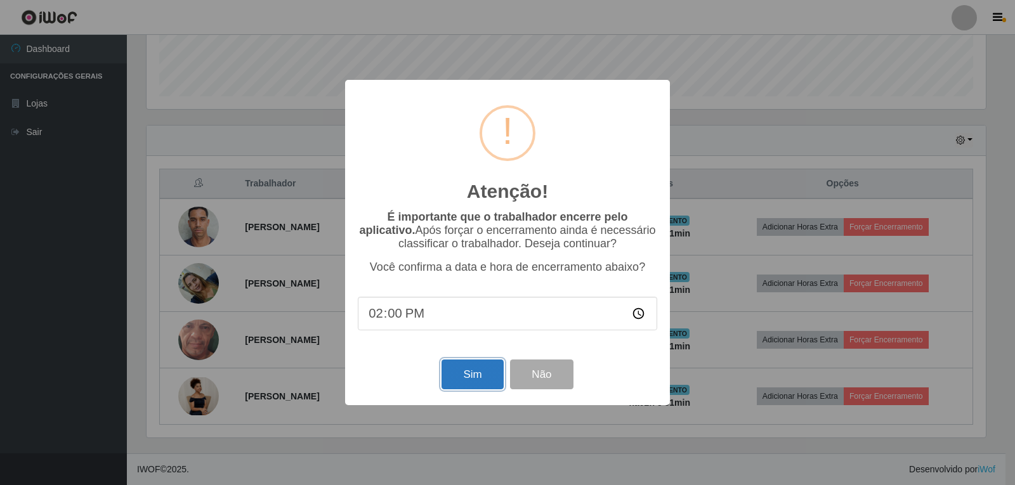
click at [468, 379] on button "Sim" at bounding box center [472, 375] width 62 height 30
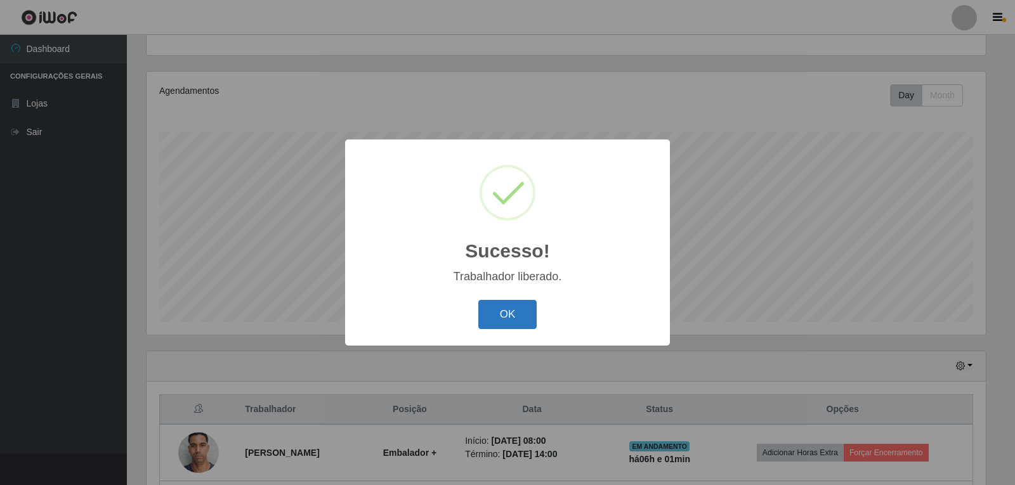
click at [509, 325] on button "OK" at bounding box center [507, 315] width 59 height 30
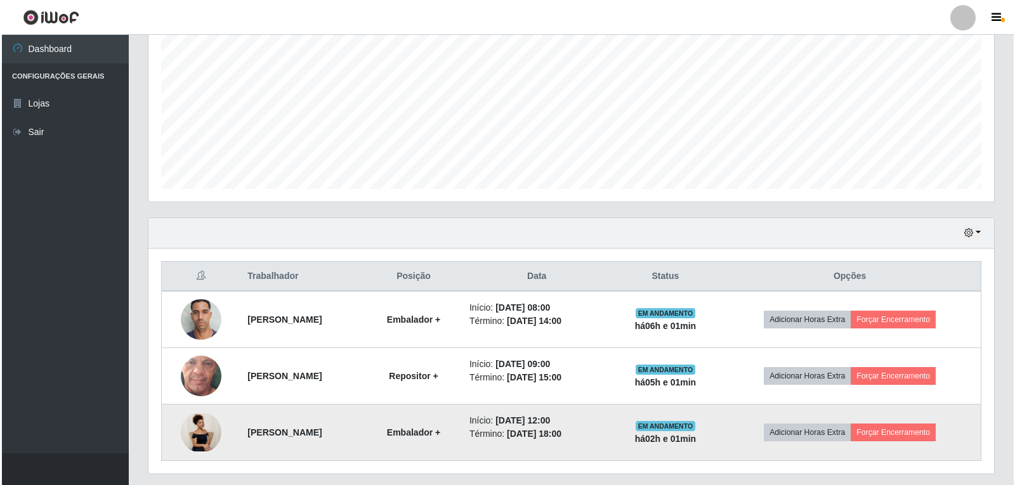
scroll to position [301, 0]
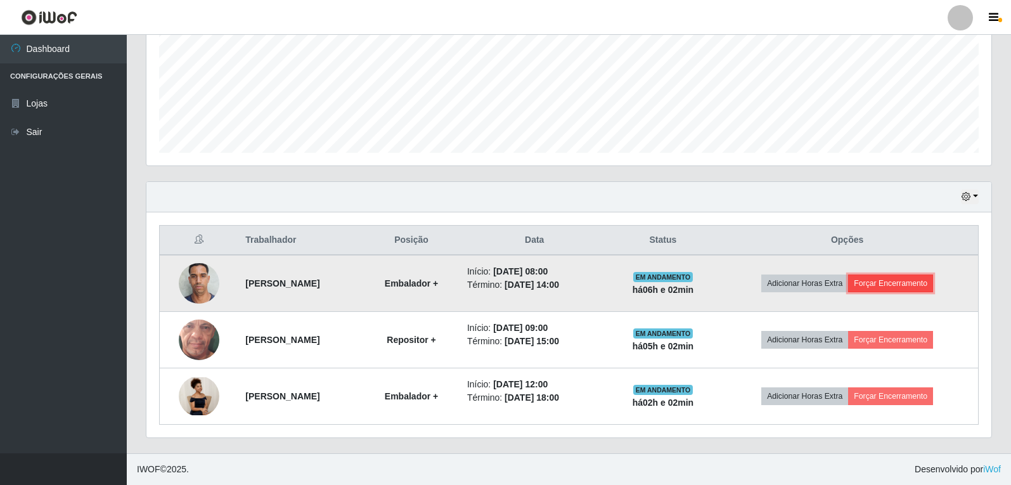
click at [897, 282] on button "Forçar Encerramento" at bounding box center [890, 284] width 85 height 18
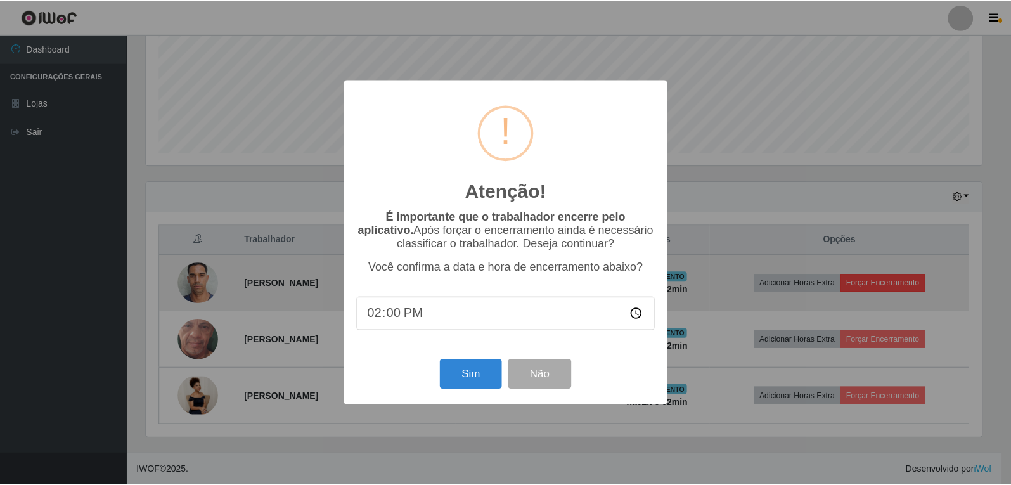
scroll to position [263, 839]
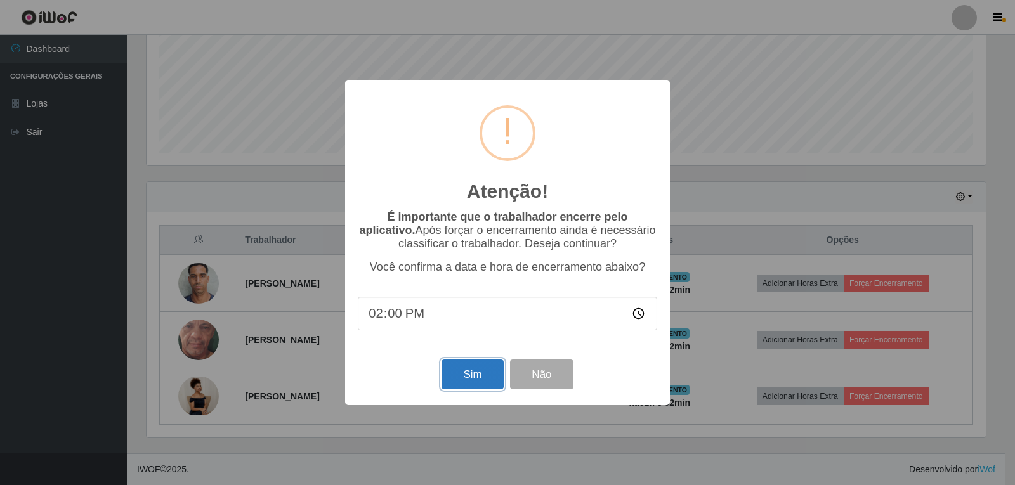
click at [460, 379] on button "Sim" at bounding box center [472, 375] width 62 height 30
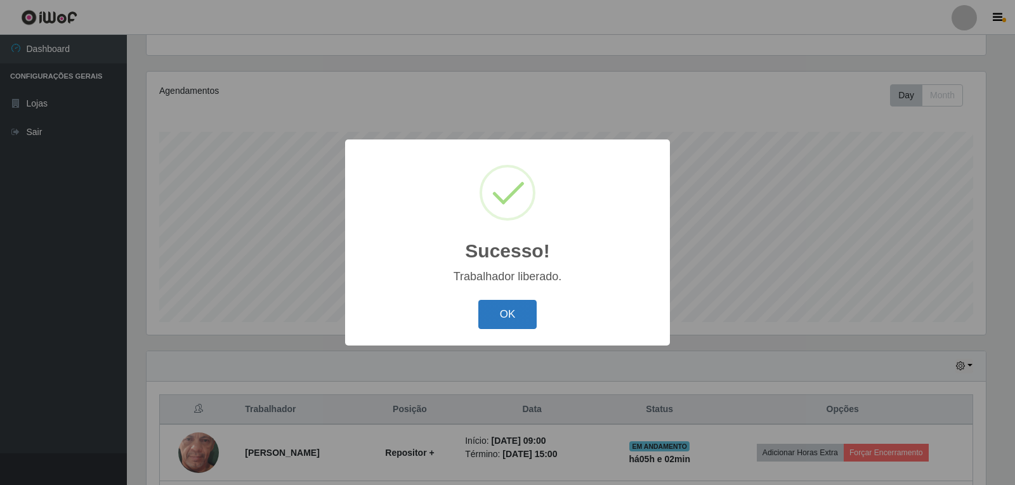
click at [507, 320] on button "OK" at bounding box center [507, 315] width 59 height 30
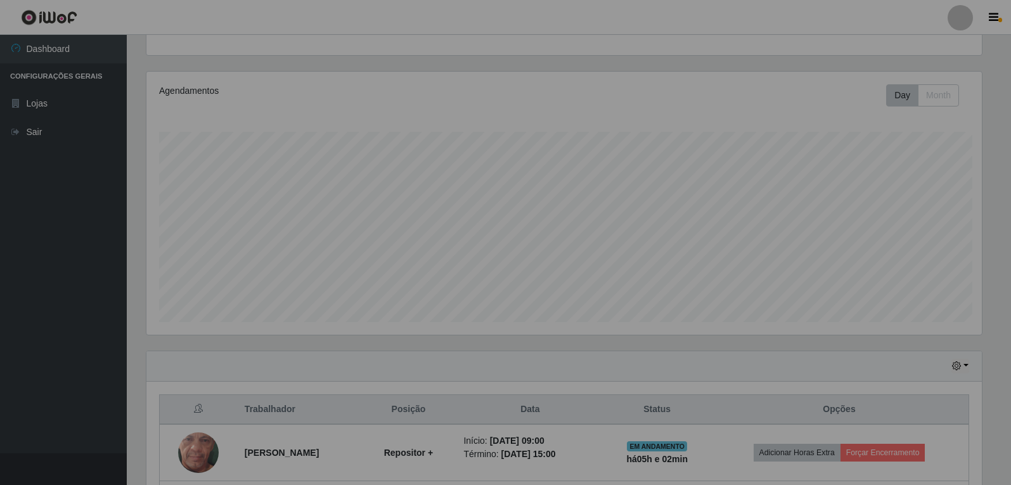
scroll to position [263, 845]
